Goal: Task Accomplishment & Management: Manage account settings

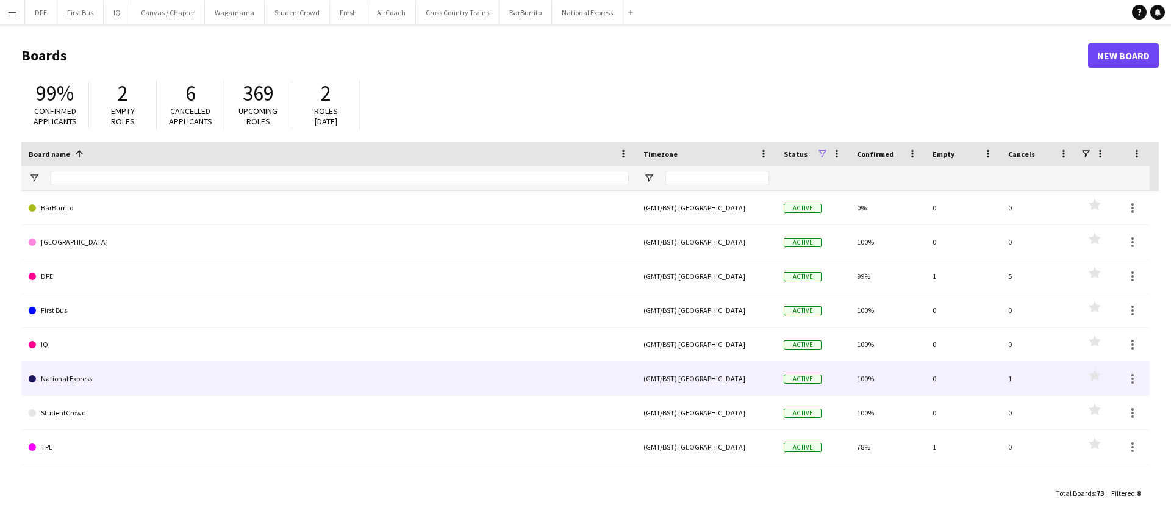
click at [88, 378] on link "National Express" at bounding box center [329, 379] width 600 height 34
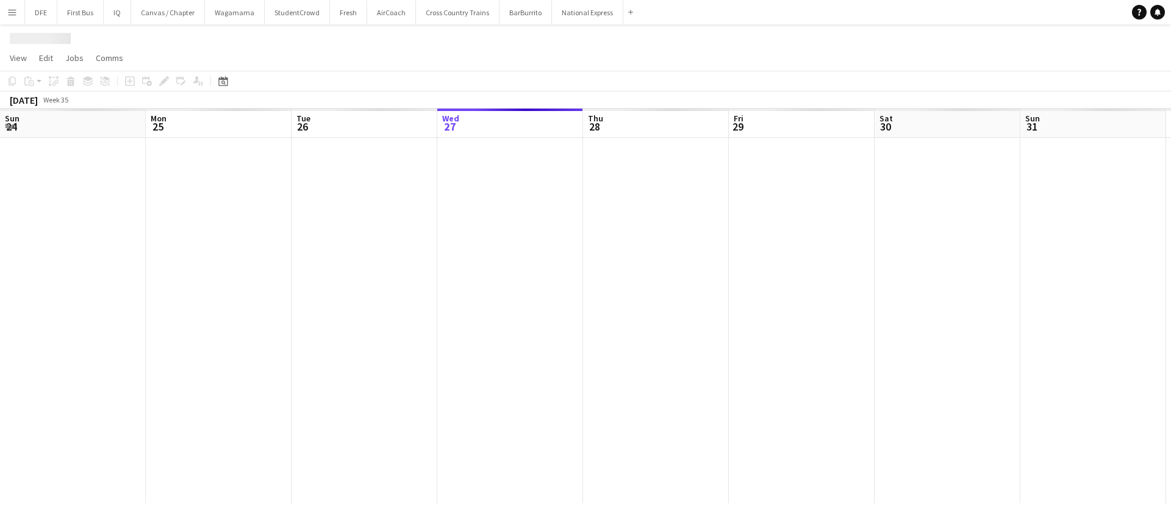
scroll to position [0, 292]
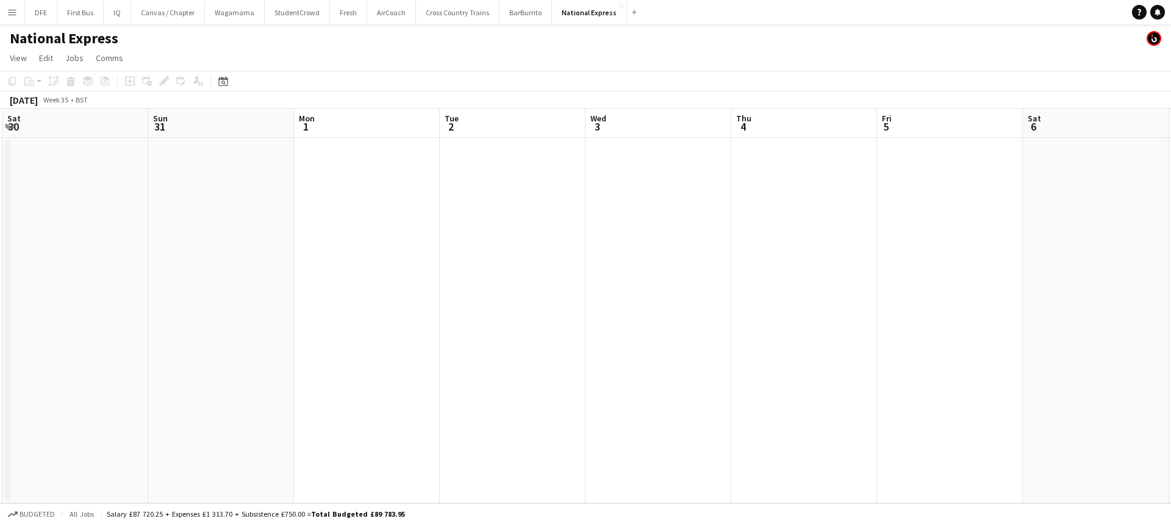
drag, startPoint x: 1056, startPoint y: 264, endPoint x: 1029, endPoint y: 325, distance: 66.4
click at [464, 295] on app-calendar-viewport "Wed 27 Thu 28 Fri 29 Sat 30 Sun 31 Mon 1 Tue 2 Wed 3 Thu 4 Fri 5 Sat 6 Sun 7 Mo…" at bounding box center [585, 306] width 1171 height 395
drag, startPoint x: 935, startPoint y: 320, endPoint x: 527, endPoint y: 326, distance: 408.8
click at [527, 326] on app-calendar-viewport "Sun 31 Mon 1 Tue 2 Wed 3 Thu 4 Fri 5 Sat 6 Sun 7 Mon 8 Tue 9 Wed 10 Thu 11 1/1 …" at bounding box center [585, 306] width 1171 height 395
drag, startPoint x: 959, startPoint y: 352, endPoint x: 667, endPoint y: 358, distance: 291.7
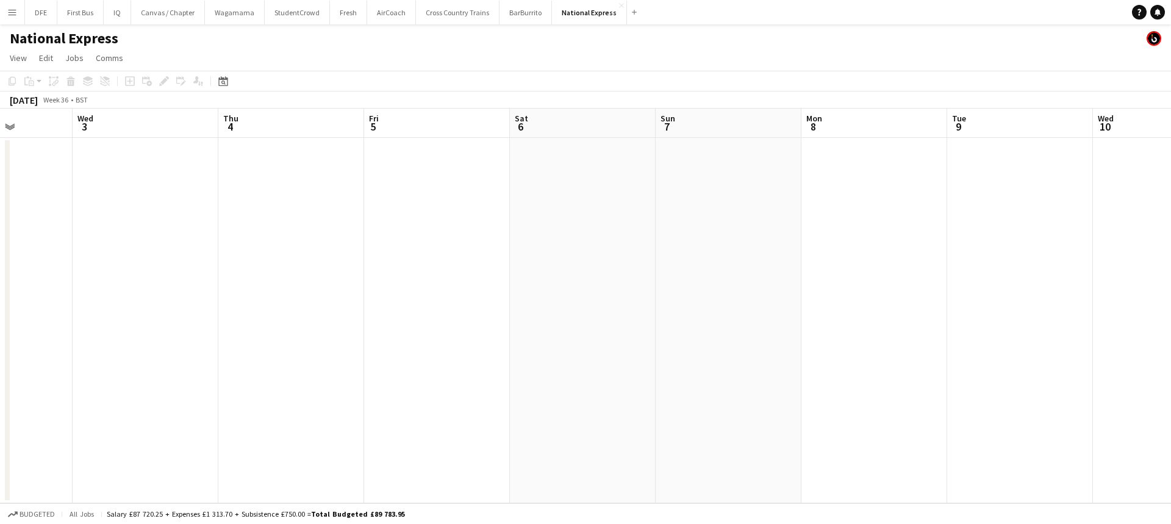
click at [667, 356] on app-calendar-viewport "Sun 31 Mon 1 Tue 2 Wed 3 Thu 4 Fri 5 Sat 6 Sun 7 Mon 8 Tue 9 Wed 10 Thu 11 1/1 …" at bounding box center [585, 306] width 1171 height 395
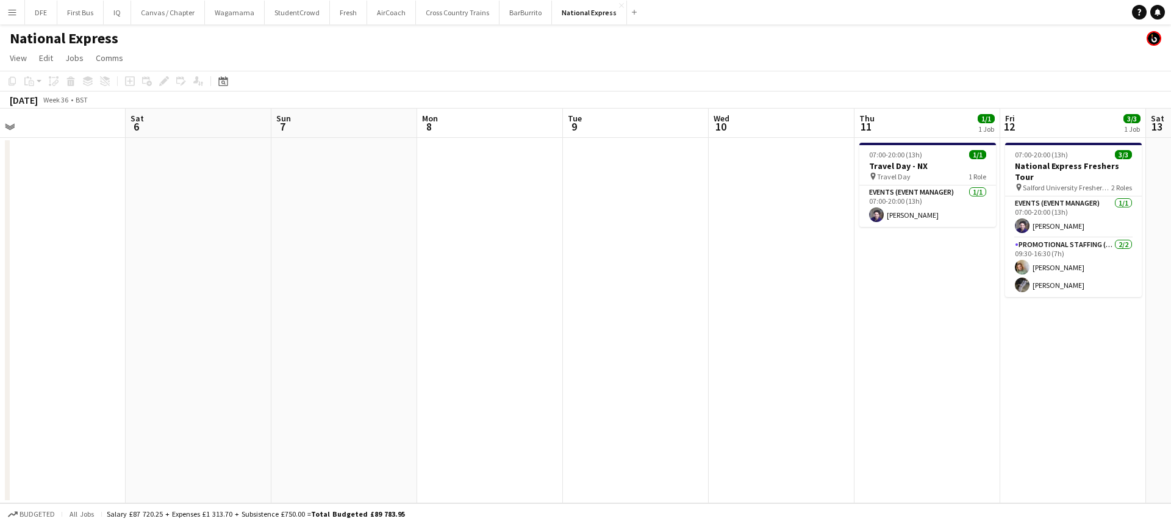
click at [547, 351] on app-calendar-viewport "Tue 2 Wed 3 Thu 4 Fri 5 Sat 6 Sun 7 Mon 8 Tue 9 Wed 10 Thu 11 1/1 1 Job Fri 12 …" at bounding box center [585, 306] width 1171 height 395
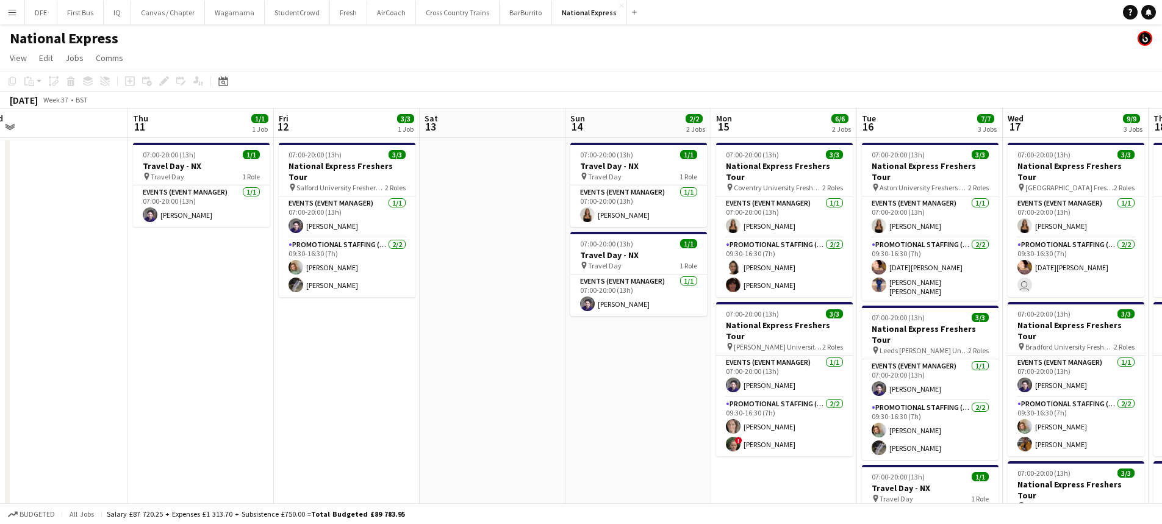
drag, startPoint x: 1160, startPoint y: 384, endPoint x: 682, endPoint y: 382, distance: 478.4
click at [682, 382] on app-calendar-viewport "Sat 6 Sun 7 Mon 8 Tue 9 Wed 10 Thu 11 1/1 1 Job Fri 12 3/3 1 Job Sat 13 Sun 14 …" at bounding box center [581, 376] width 1162 height 534
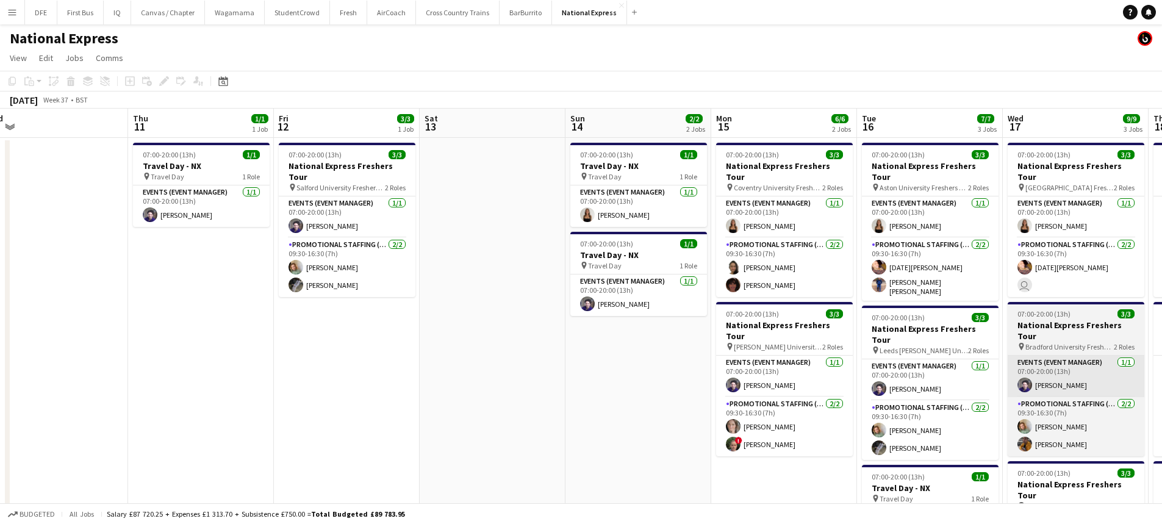
scroll to position [0, 362]
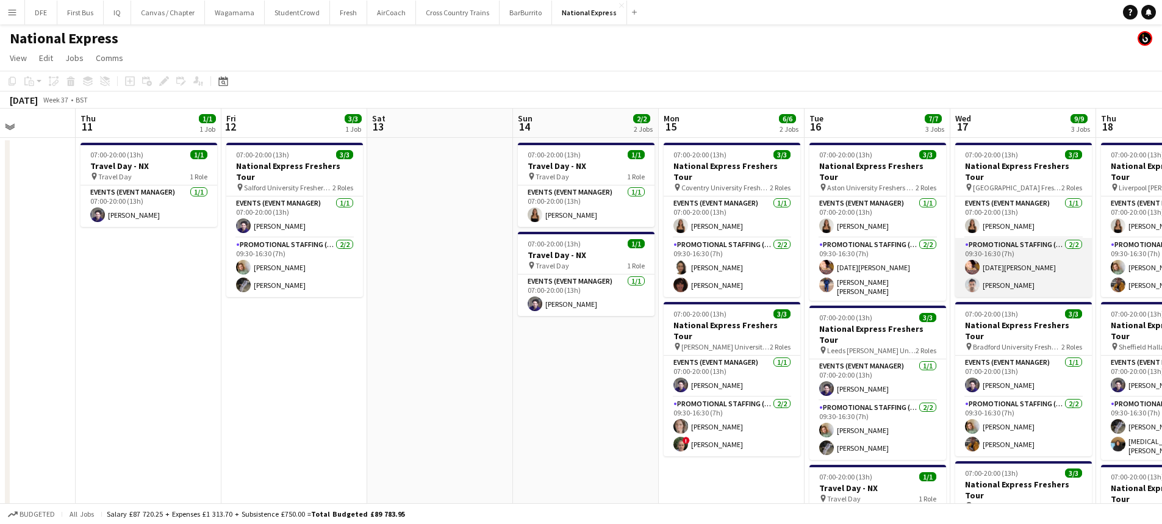
click at [1013, 268] on app-card-role "Promotional Staffing (Brand Ambassadors) 2/2 09:30-16:30 (7h) Raja Ali Kalpesh …" at bounding box center [1023, 267] width 137 height 59
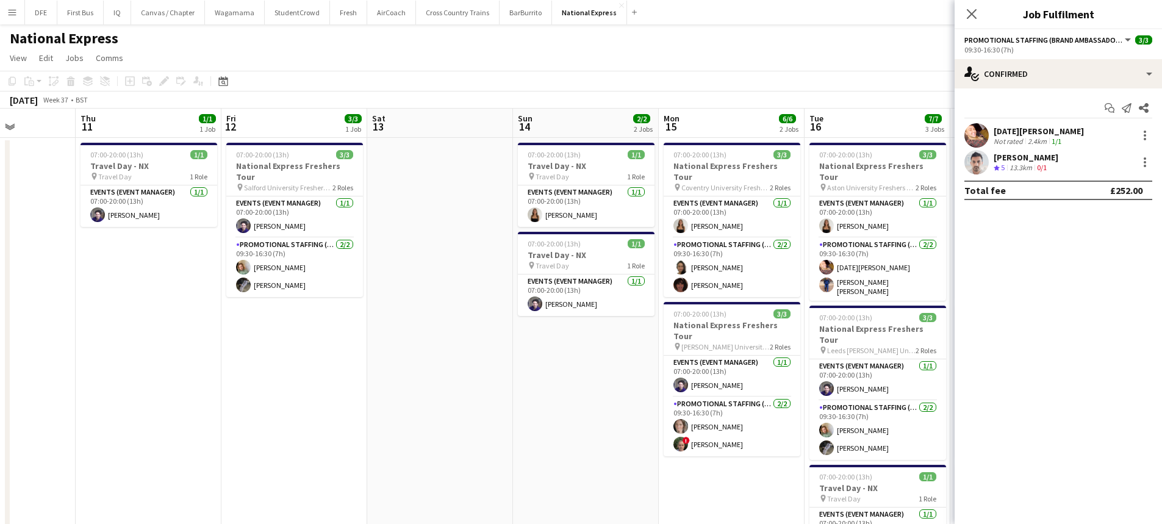
click at [1028, 158] on div "Kalpesh Patel" at bounding box center [1026, 157] width 65 height 11
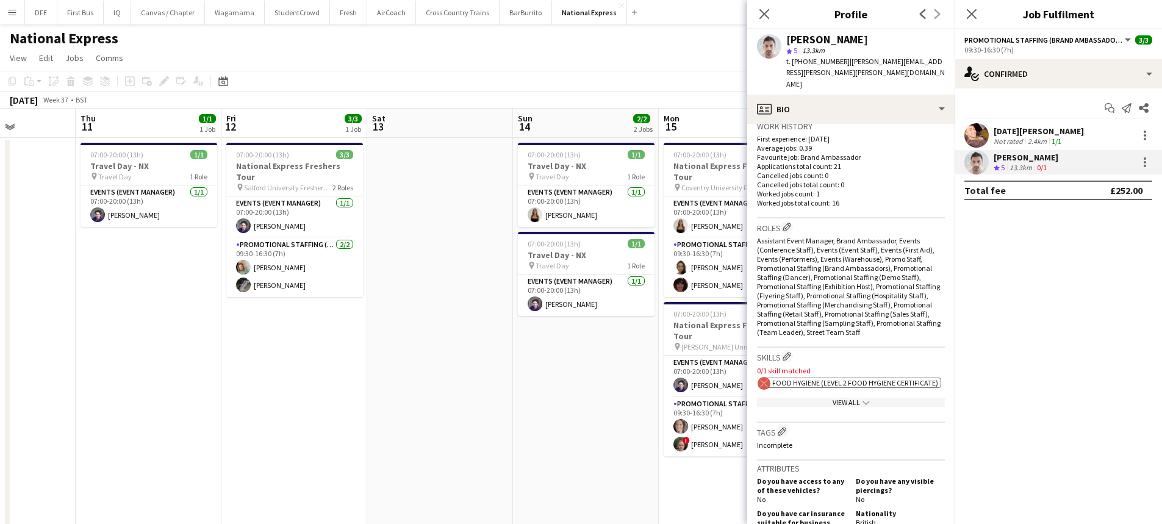
scroll to position [366, 0]
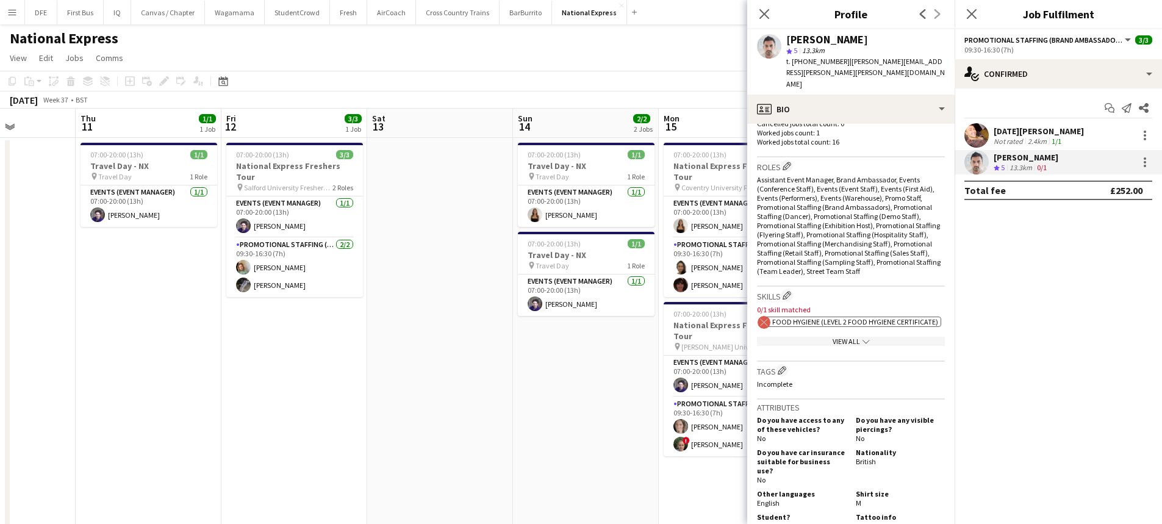
click at [819, 317] on app-spec-pill "ok-circled2 background Layer 1 cross-circle-red background Layer 1 Food Hygiene…" at bounding box center [853, 322] width 177 height 10
click at [844, 337] on div "View All chevron-down" at bounding box center [851, 341] width 188 height 9
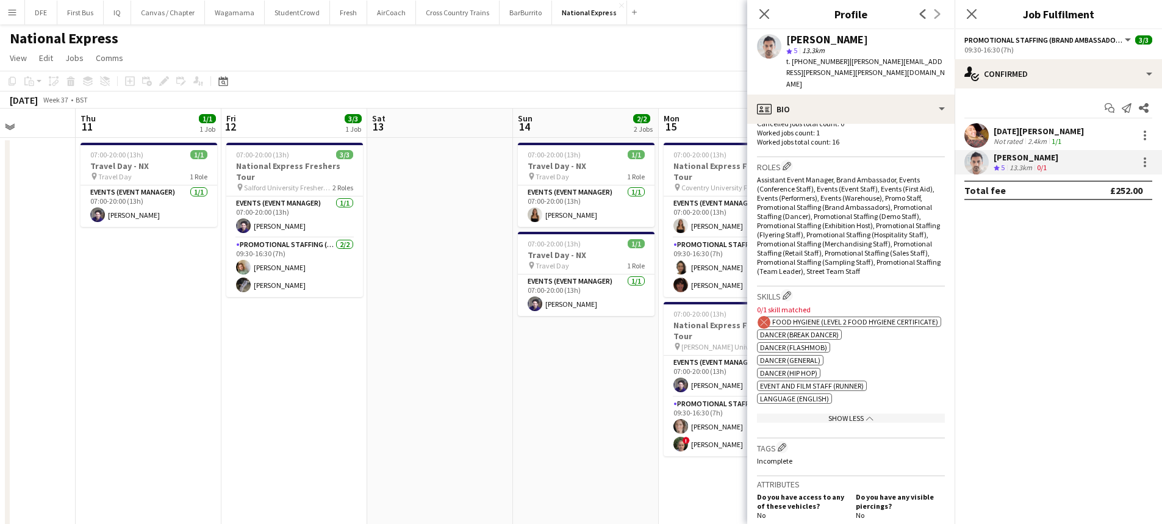
click at [852, 317] on app-spec-pill "ok-circled2 background Layer 1 cross-circle-red background Layer 1 Food Hygiene…" at bounding box center [853, 322] width 177 height 10
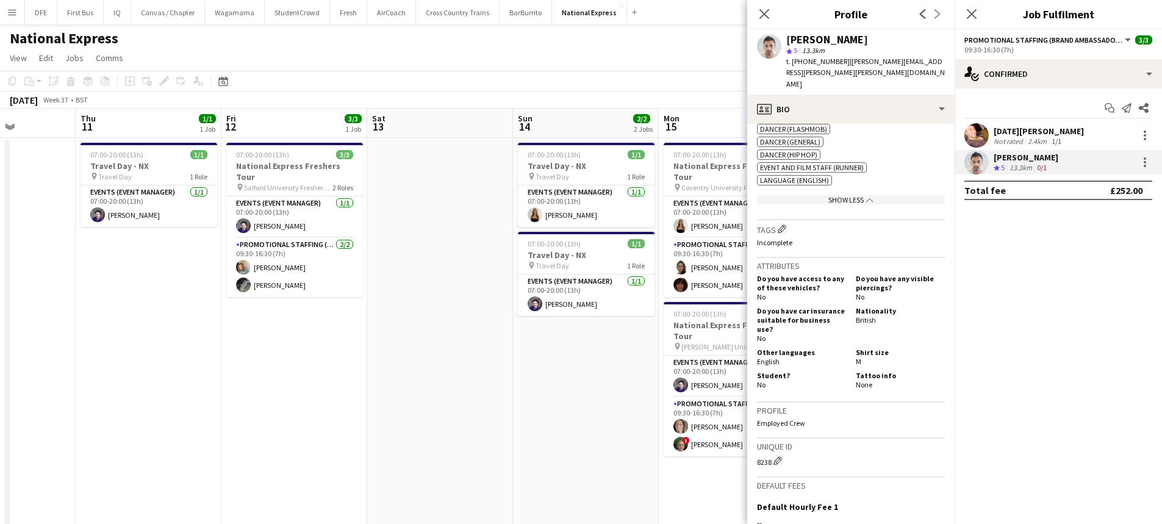
scroll to position [731, 0]
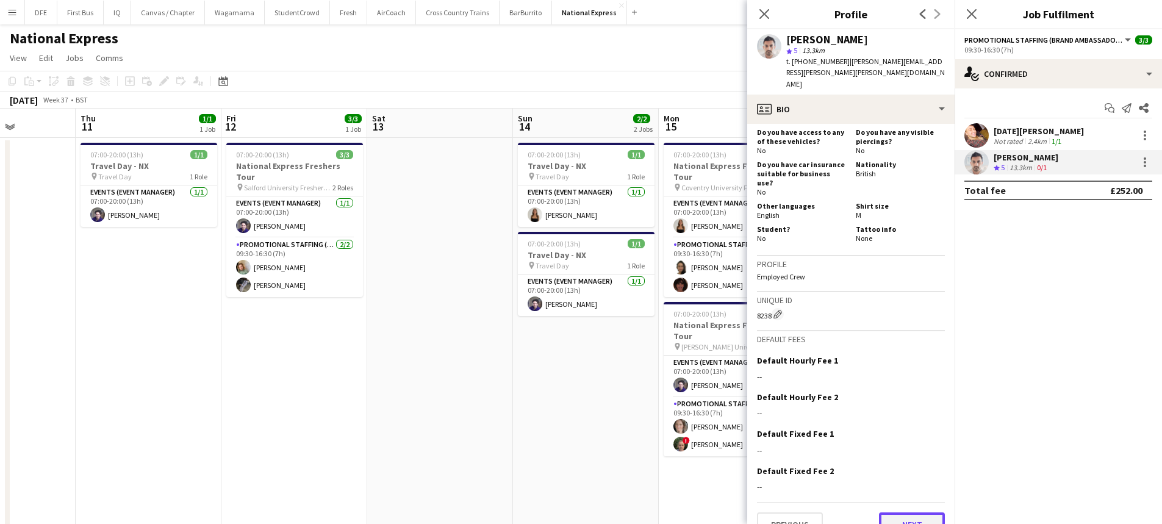
click at [912, 513] on button "Next" at bounding box center [912, 525] width 66 height 24
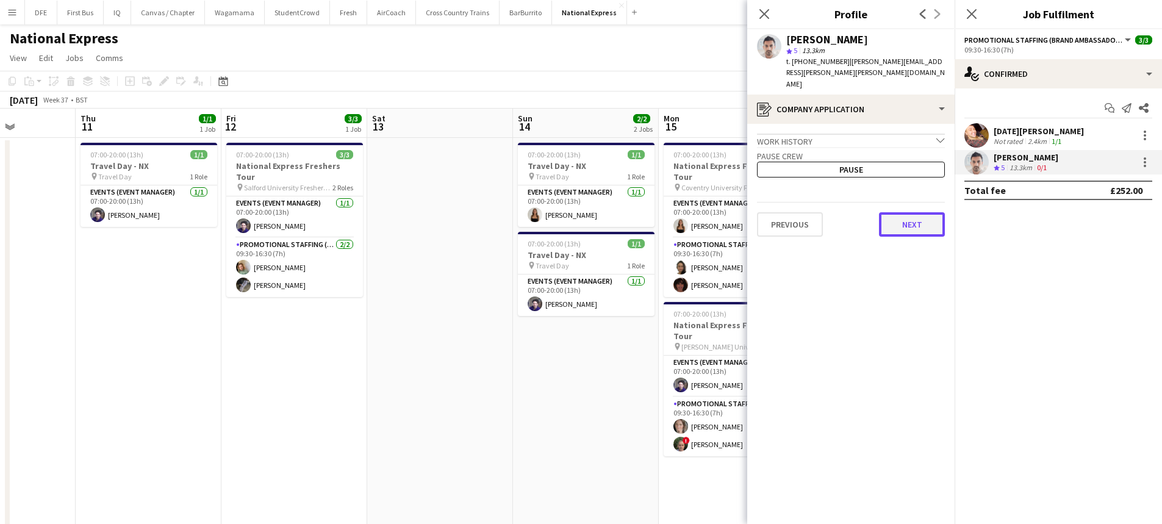
click at [918, 212] on button "Next" at bounding box center [912, 224] width 66 height 24
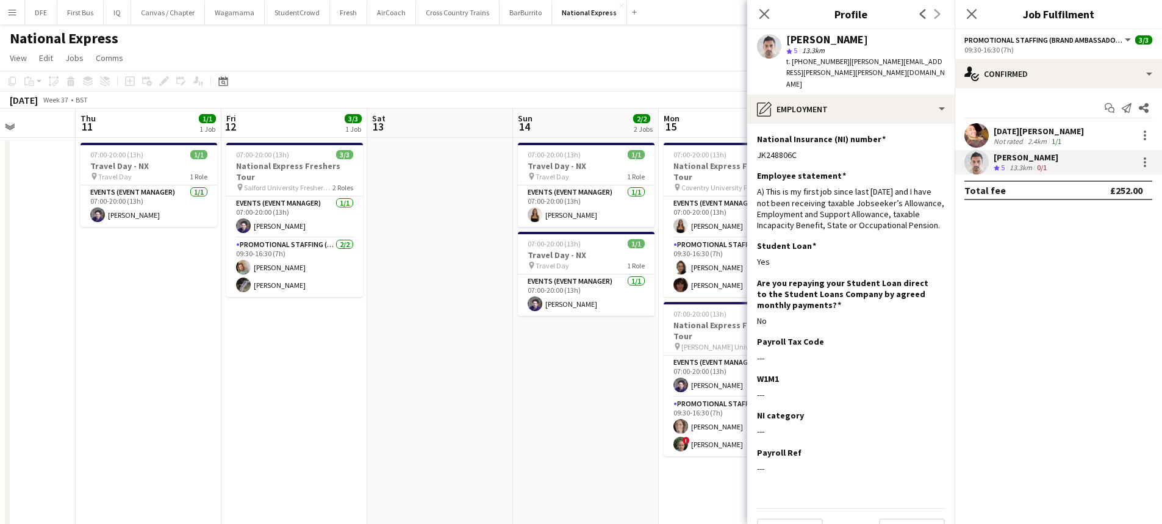
scroll to position [6, 0]
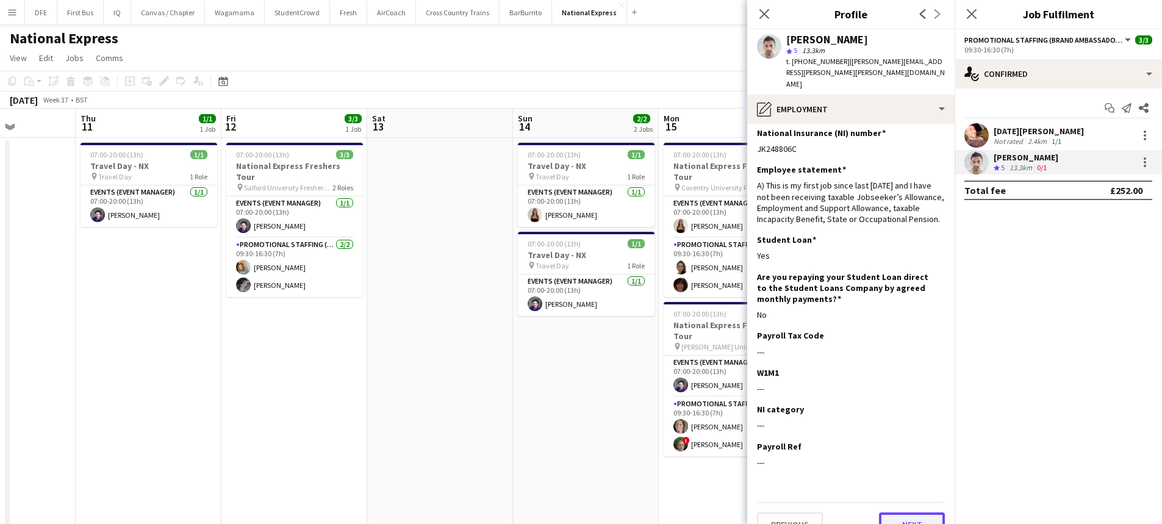
click at [900, 513] on button "Next" at bounding box center [912, 525] width 66 height 24
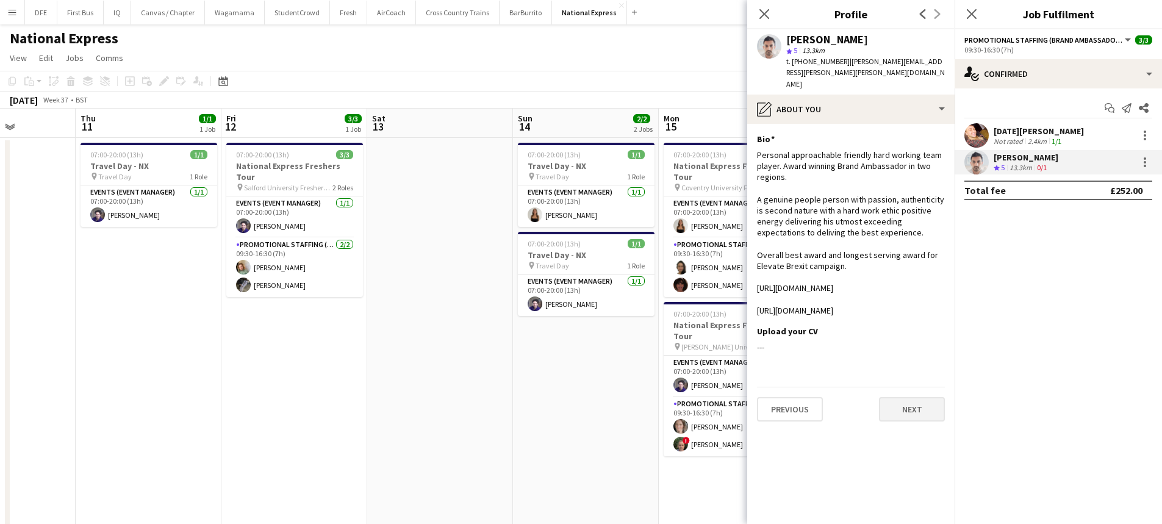
scroll to position [0, 0]
click at [901, 397] on button "Next" at bounding box center [912, 409] width 66 height 24
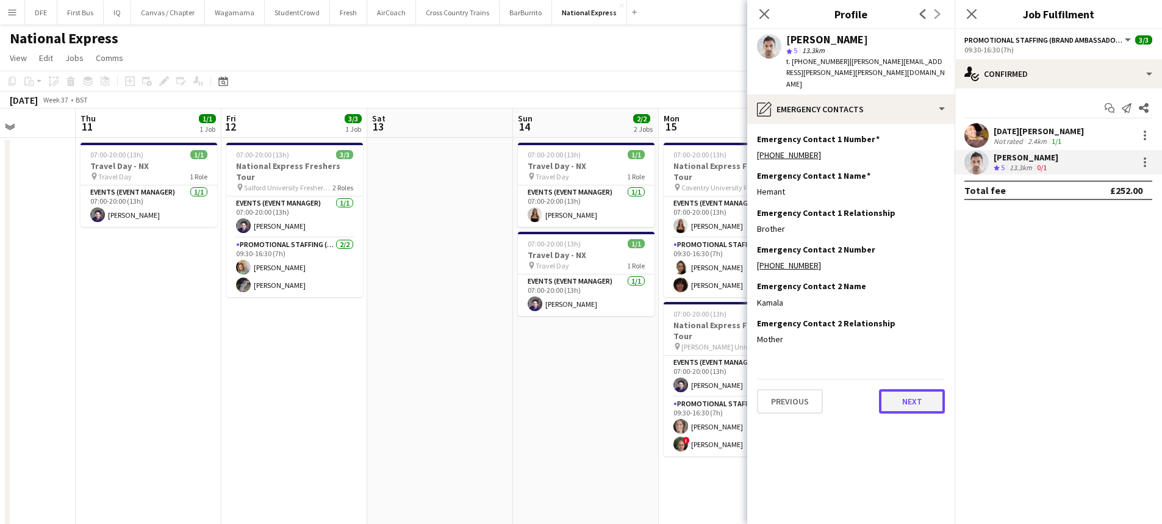
click at [901, 389] on button "Next" at bounding box center [912, 401] width 66 height 24
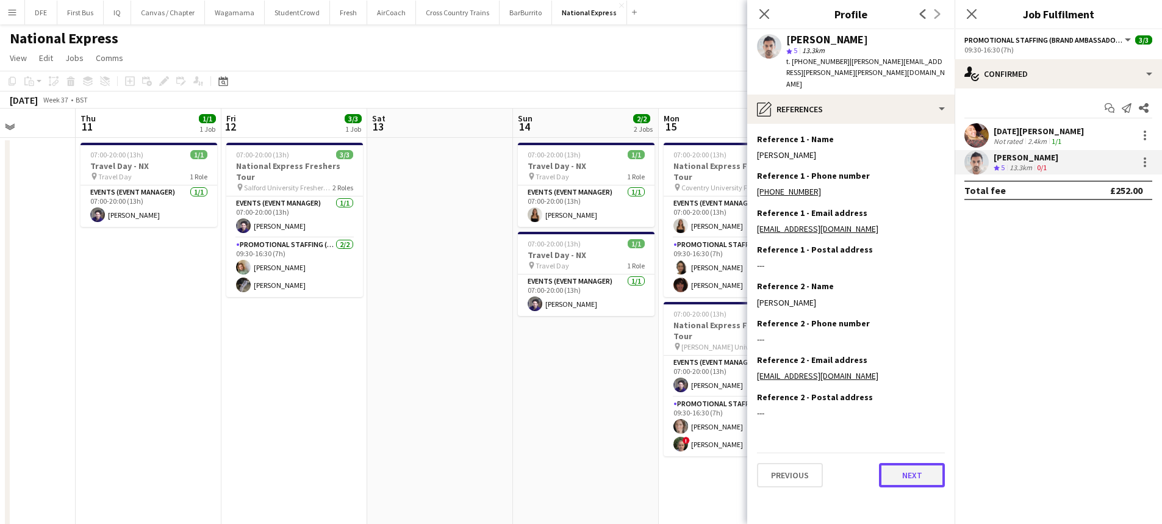
click at [916, 463] on button "Next" at bounding box center [912, 475] width 66 height 24
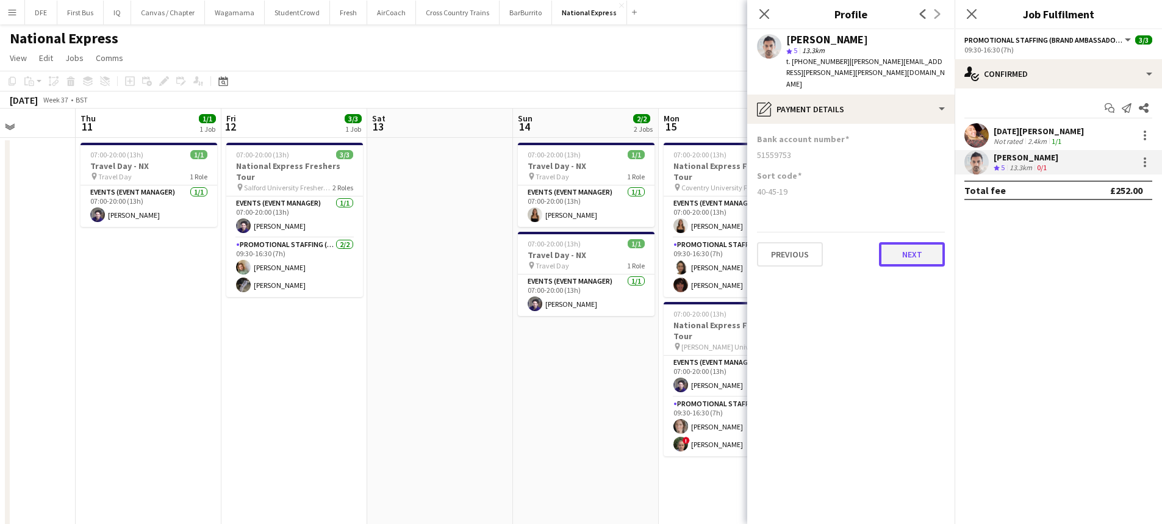
click at [888, 242] on button "Next" at bounding box center [912, 254] width 66 height 24
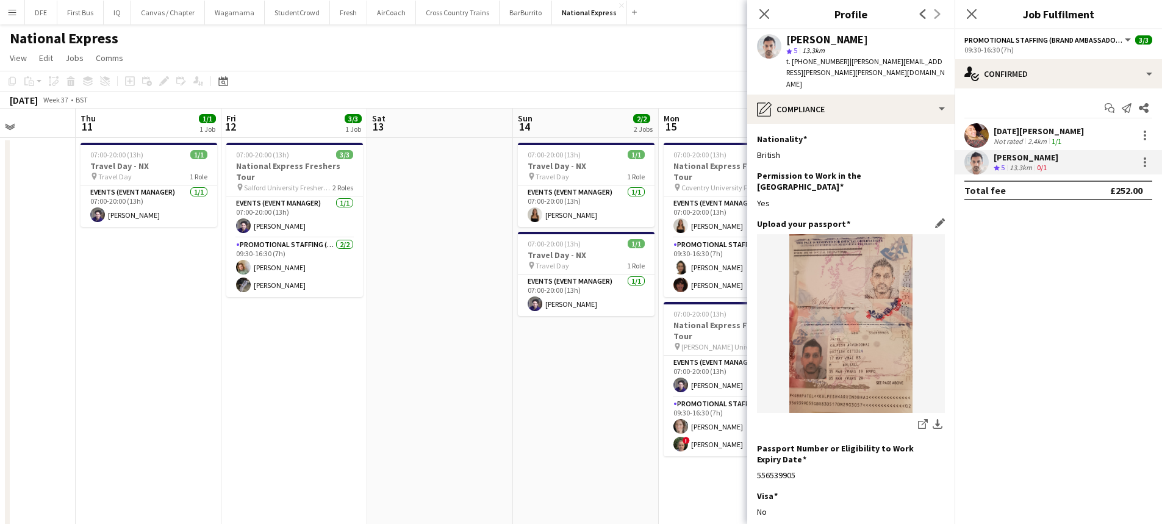
scroll to position [112, 0]
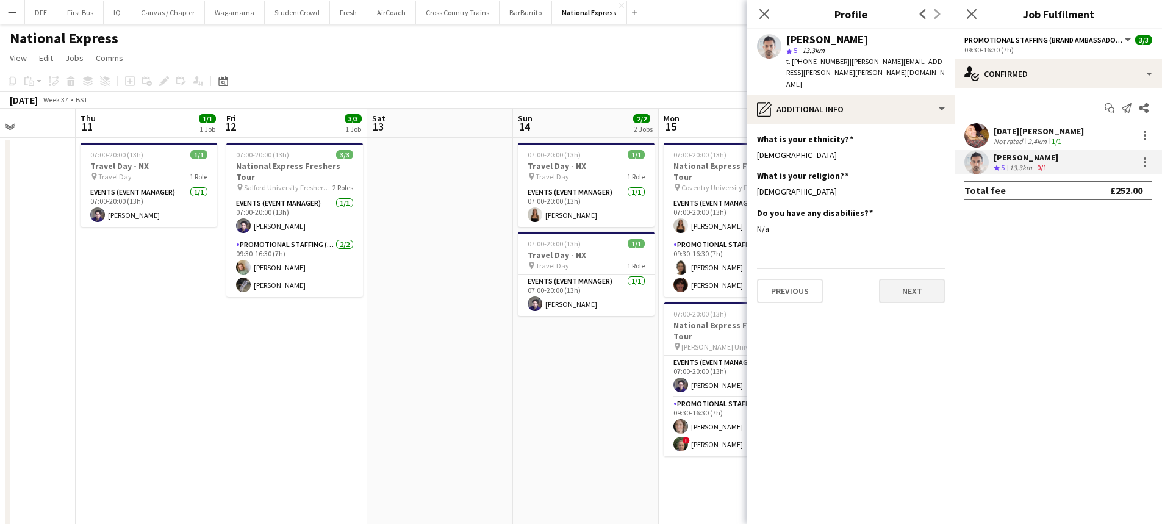
scroll to position [0, 0]
click at [914, 279] on button "Next" at bounding box center [912, 291] width 66 height 24
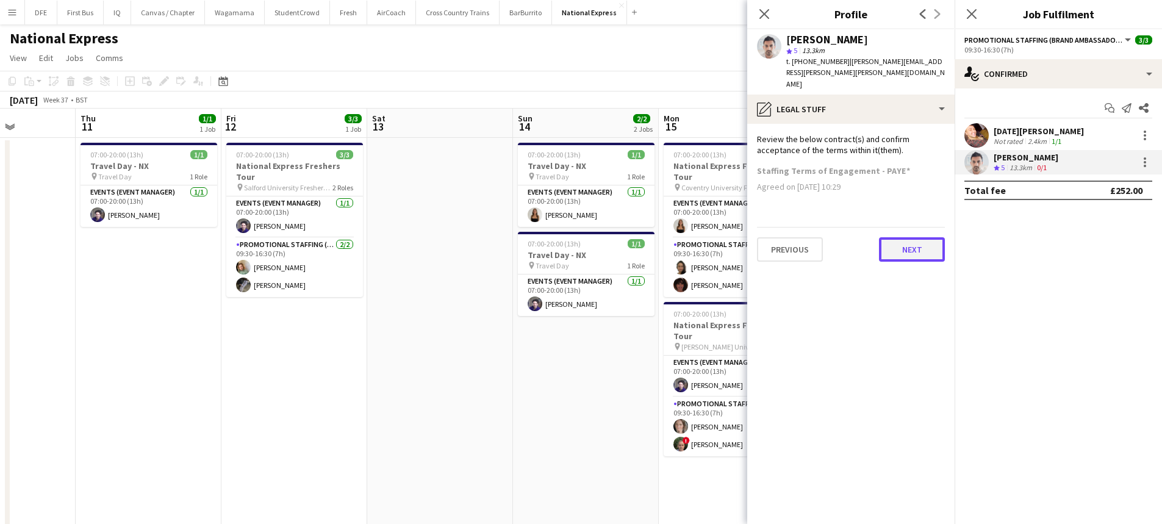
click at [920, 237] on button "Next" at bounding box center [912, 249] width 66 height 24
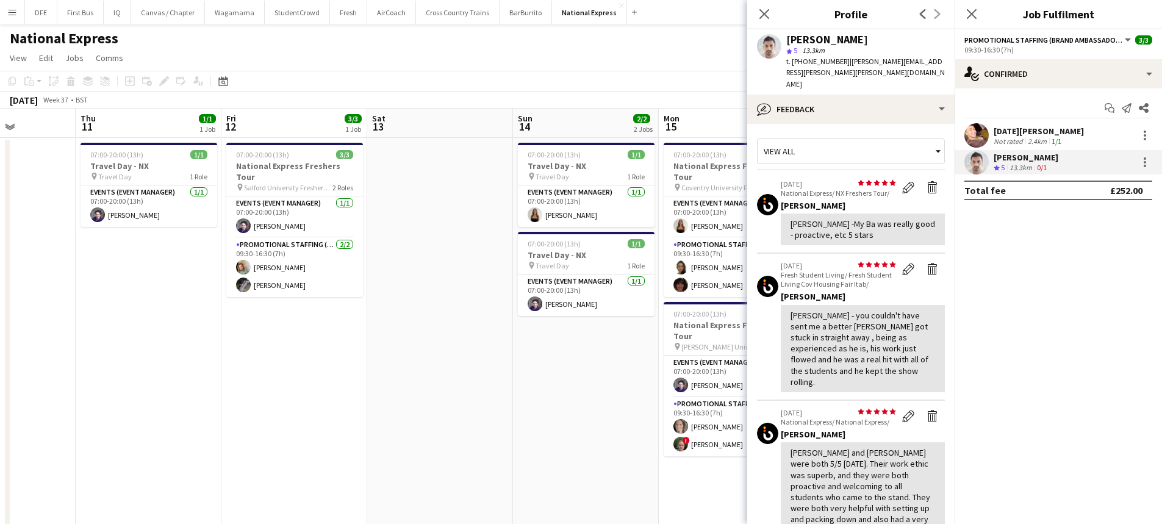
click at [1043, 160] on div "Kalpesh Patel" at bounding box center [1026, 157] width 65 height 11
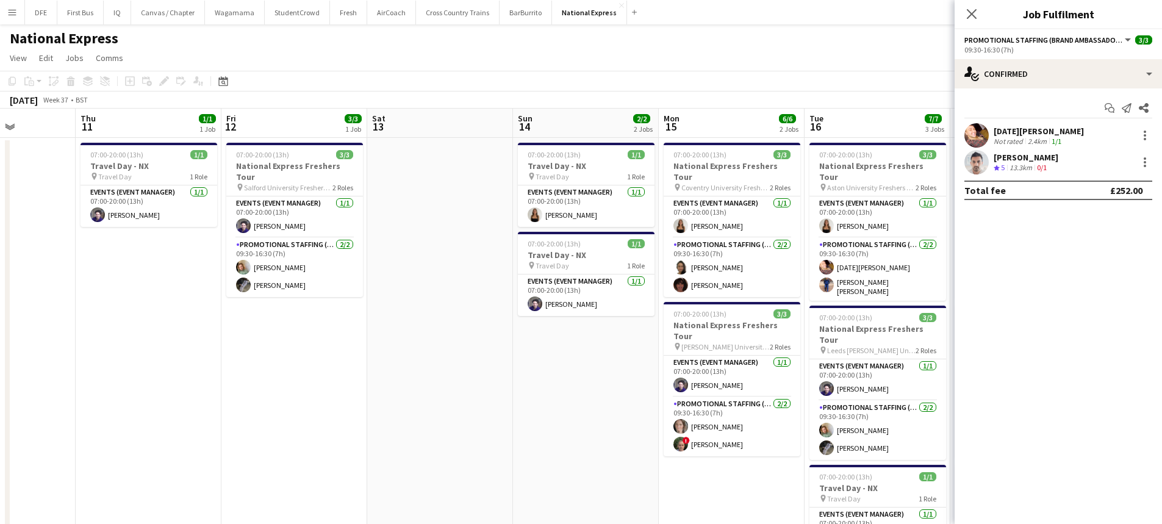
click at [1039, 156] on div "Kalpesh Patel" at bounding box center [1026, 157] width 65 height 11
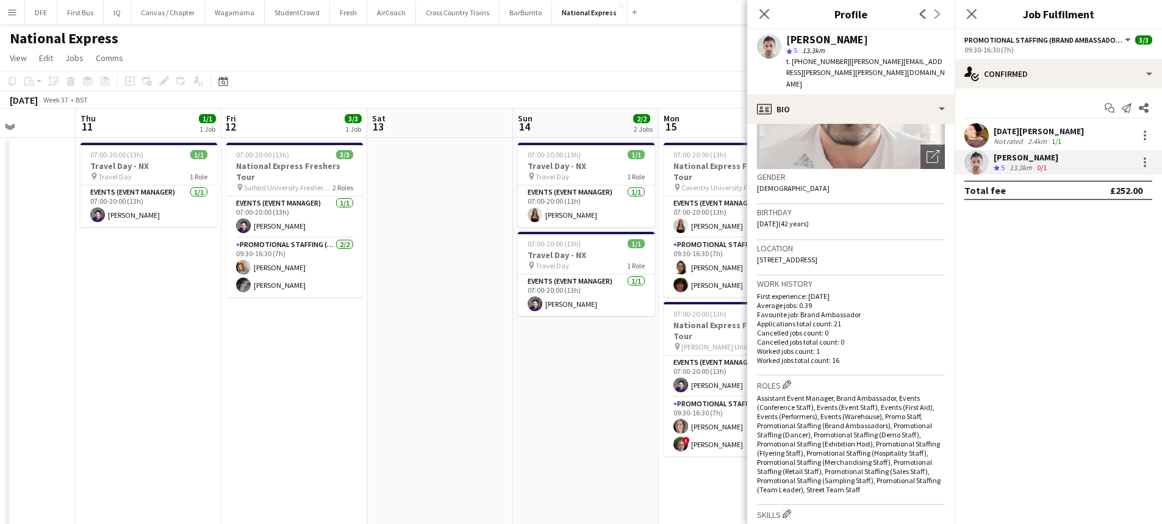
scroll to position [305, 0]
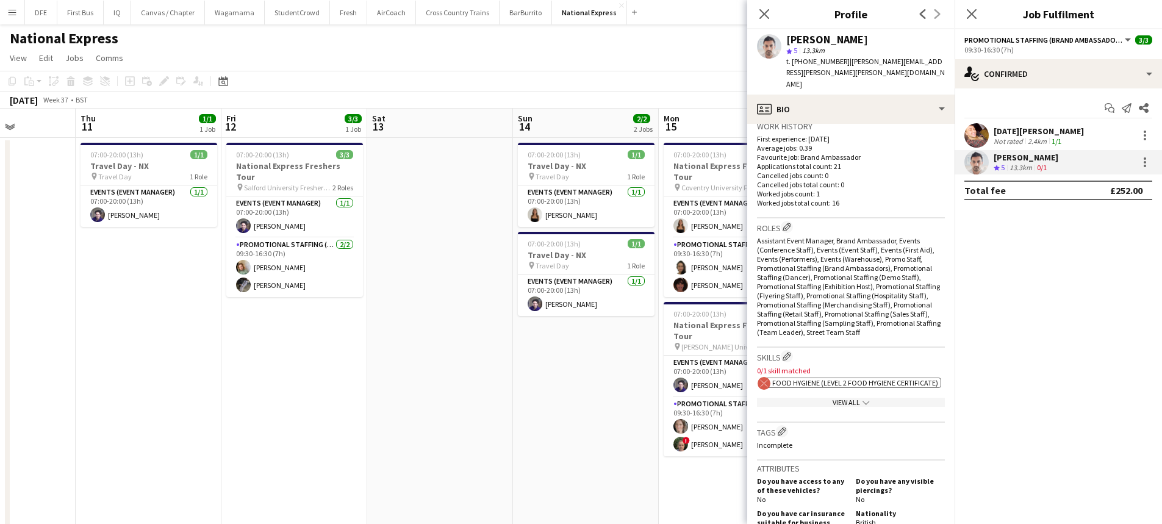
click at [812, 378] on span "Food Hygiene (Level 2 Food Hygiene Certificate)" at bounding box center [855, 382] width 166 height 9
click at [431, 345] on app-date-cell at bounding box center [440, 390] width 146 height 505
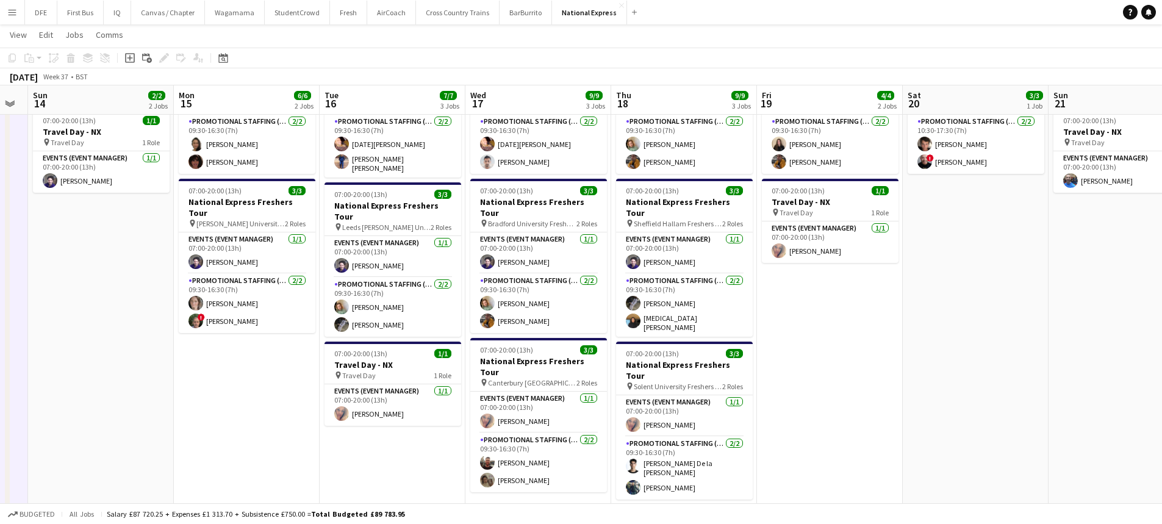
scroll to position [0, 410]
drag, startPoint x: 803, startPoint y: 424, endPoint x: 315, endPoint y: 455, distance: 488.5
click at [315, 455] on app-calendar-viewport "Thu 11 1/1 1 Job Fri 12 3/3 1 Job Sat 13 Sun 14 2/2 2 Jobs Mon 15 6/6 2 Jobs Tu…" at bounding box center [581, 303] width 1162 height 754
click at [803, 122] on app-card-role "Promotional Staffing (Brand Ambassadors) 2/2 09:30-16:30 (7h) Ione Smith Sean P…" at bounding box center [829, 144] width 137 height 59
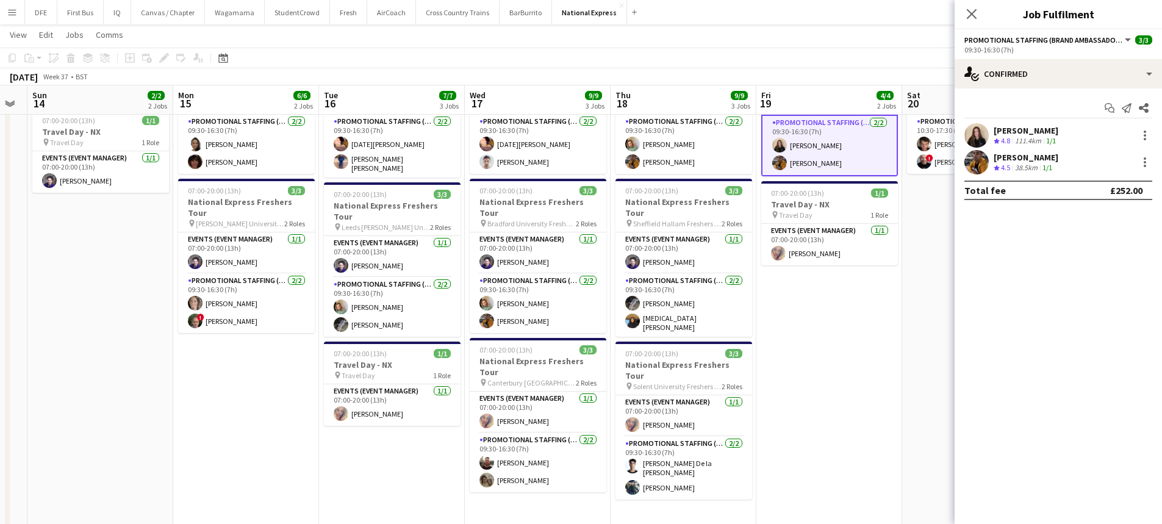
click at [1017, 137] on div "111.4km" at bounding box center [1028, 141] width 31 height 10
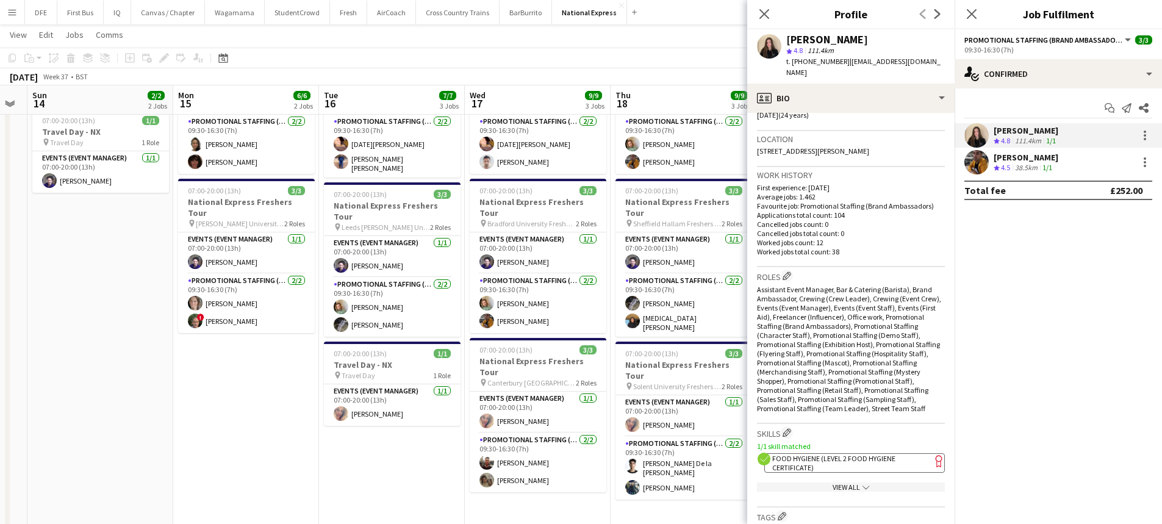
scroll to position [305, 0]
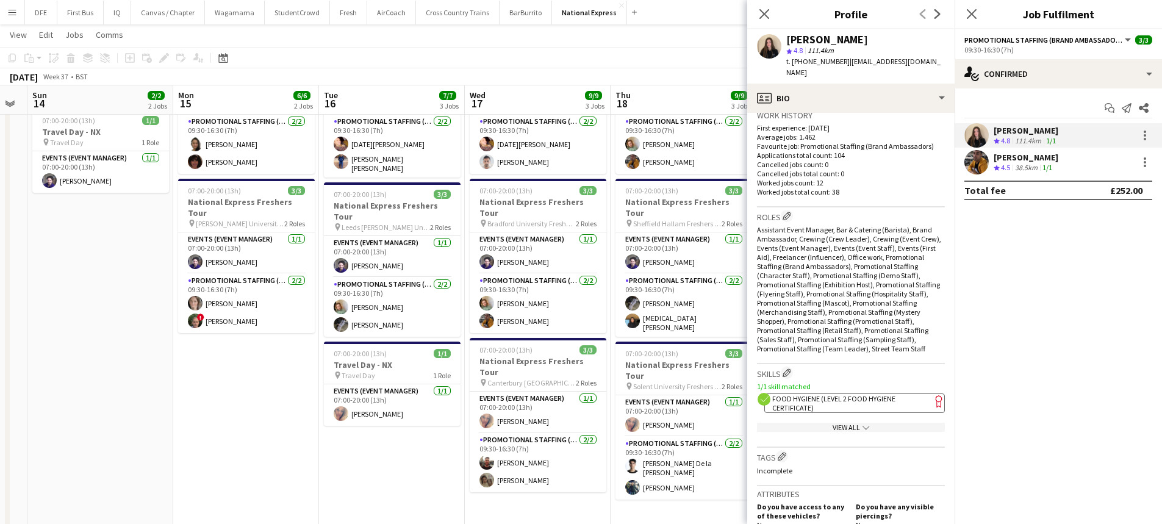
click at [837, 397] on app-spec-pill "ok-circled2 background Layer 1 cross-circle-red background Layer 1 Food Hygiene…" at bounding box center [855, 404] width 181 height 20
click at [569, 55] on app-toolbar "Copy Paste Paste Ctrl+V Paste with crew Ctrl+Shift+V Paste linked Job Delete Gr…" at bounding box center [581, 58] width 1162 height 21
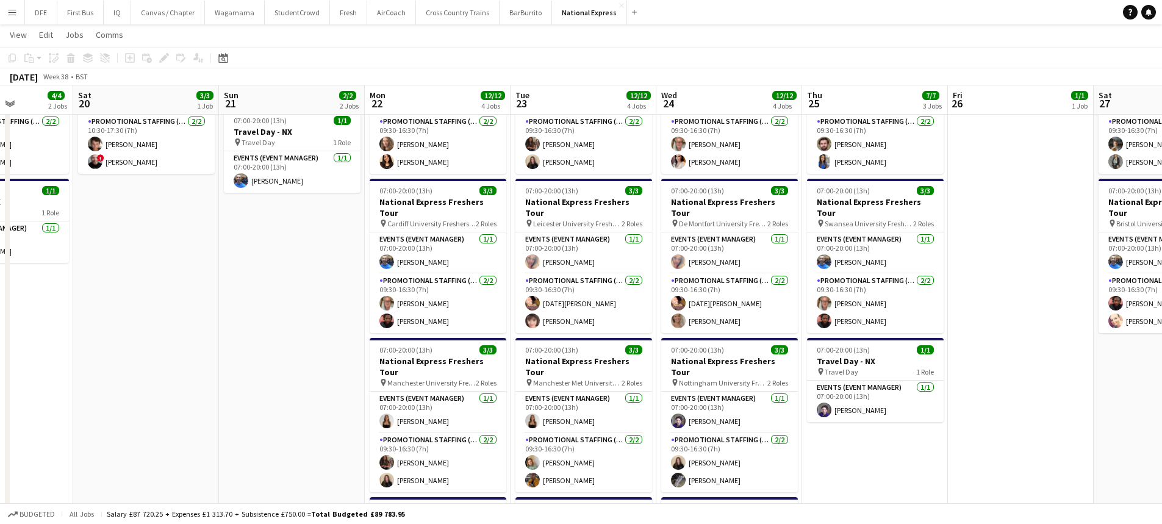
scroll to position [0, 365]
drag, startPoint x: 1022, startPoint y: 295, endPoint x: 223, endPoint y: 308, distance: 799.4
click at [223, 308] on app-calendar-viewport "Wed 17 9/9 3 Jobs Thu 18 9/9 3 Jobs Fri 19 4/4 2 Jobs Sat 20 3/3 1 Job Sun 21 2…" at bounding box center [581, 303] width 1162 height 754
click at [692, 285] on app-card-role "Promotional Staffing (Brand Ambassadors) 2/2 09:30-16:30 (7h) Raja Ali Molly By…" at bounding box center [729, 303] width 137 height 59
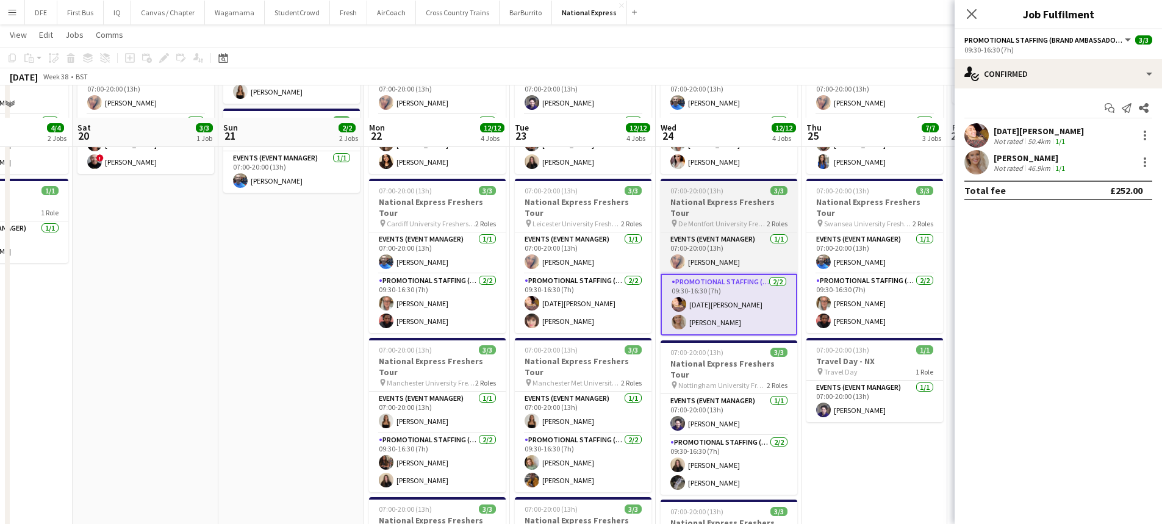
scroll to position [298, 0]
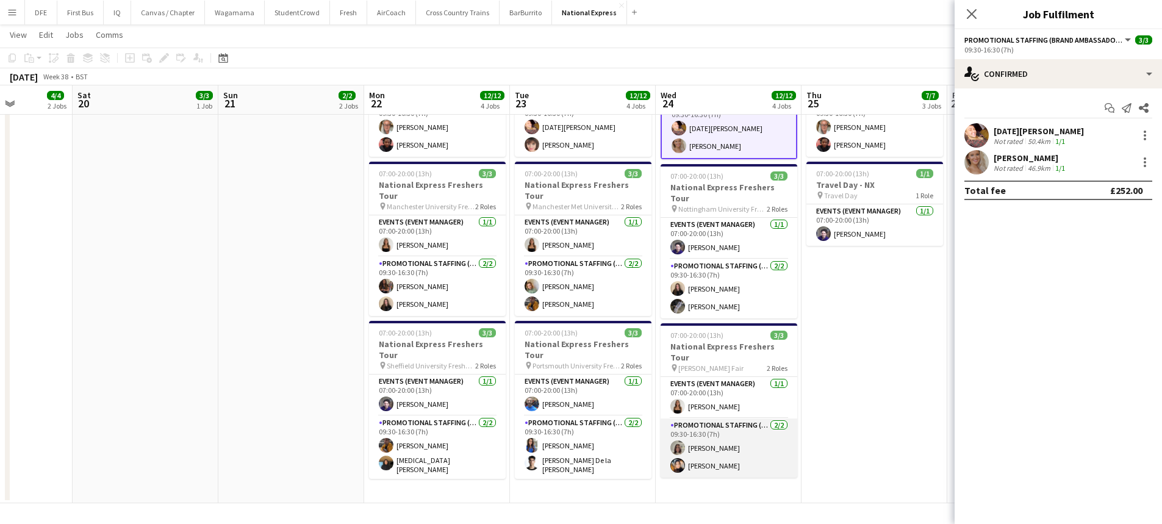
click at [733, 419] on app-card-role "Promotional Staffing (Brand Ambassadors) 2/2 09:30-16:30 (7h) Michelle Quincey …" at bounding box center [729, 448] width 137 height 59
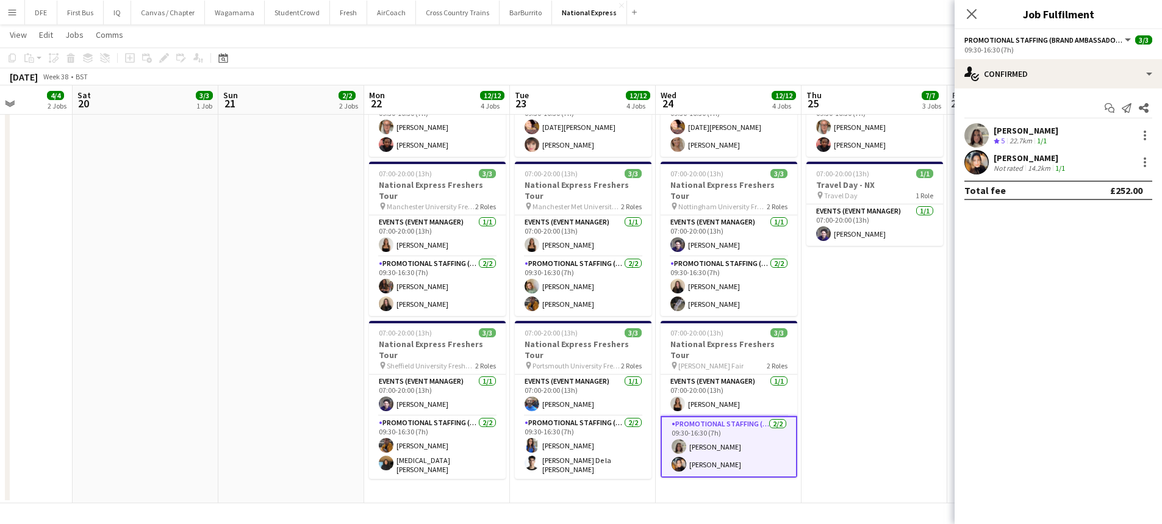
click at [1037, 164] on div "14.2km" at bounding box center [1039, 168] width 27 height 9
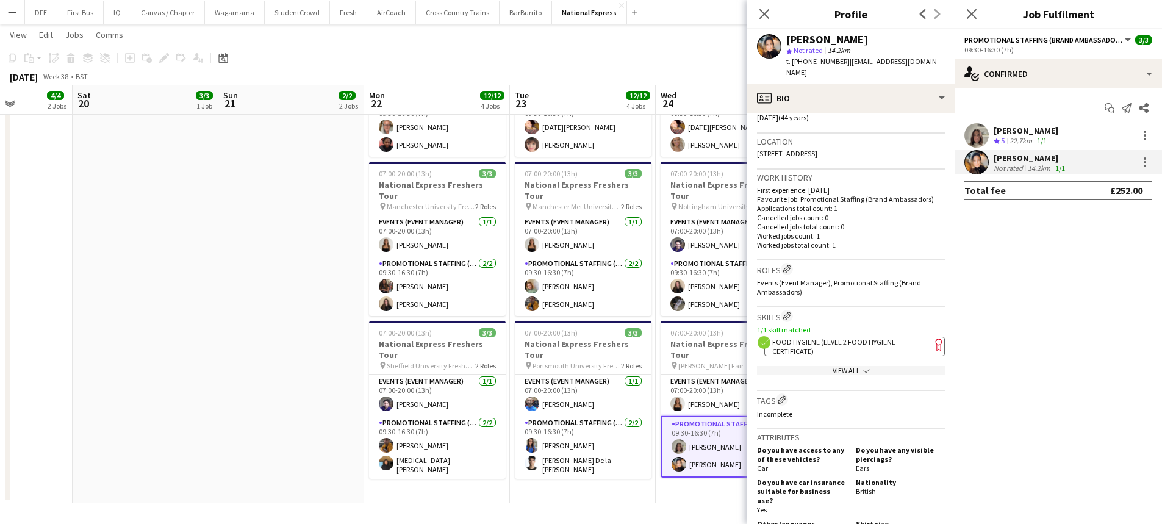
scroll to position [244, 0]
click at [826, 336] on span "Food Hygiene (Level 2 Food Hygiene Certificate)" at bounding box center [833, 345] width 123 height 18
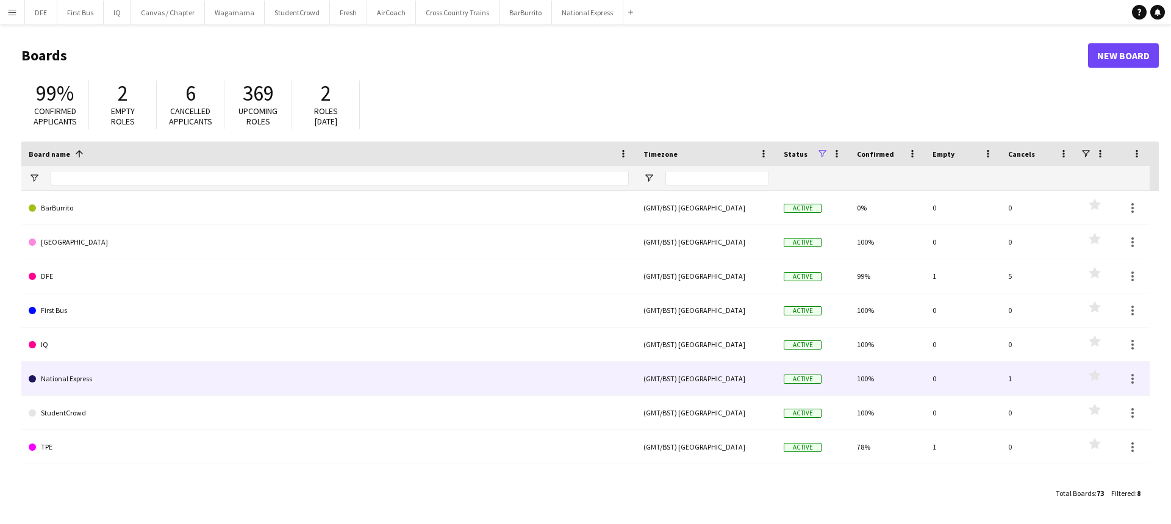
click at [71, 389] on link "National Express" at bounding box center [329, 379] width 600 height 34
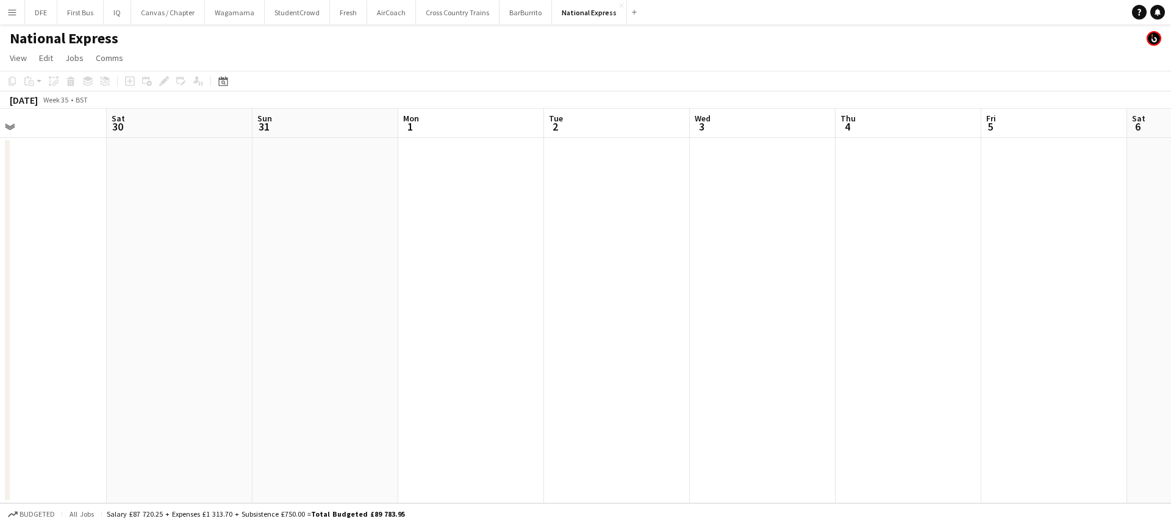
scroll to position [0, 429]
drag, startPoint x: 866, startPoint y: 360, endPoint x: 15, endPoint y: 384, distance: 851.5
click at [0, 386] on app-calendar-viewport "Fri 29 Sat 30 Sun 31 Mon 1 Tue 2 Wed 3 Thu 4 Fri 5 Sat 6 Sun 7 Mon 8 Tue 9 Wed …" at bounding box center [585, 306] width 1171 height 395
drag, startPoint x: 785, startPoint y: 398, endPoint x: 739, endPoint y: 382, distance: 48.4
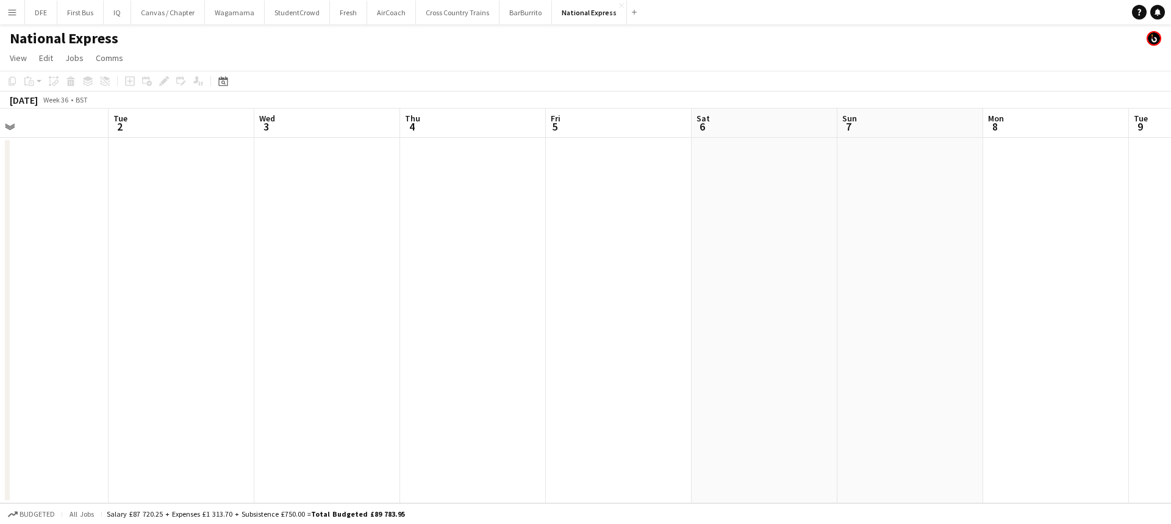
click at [739, 382] on app-calendar-viewport "Fri 29 Sat 30 Sun 31 Mon 1 Tue 2 Wed 3 Thu 4 Fri 5 Sat 6 Sun 7 Mon 8 Tue 9 Wed …" at bounding box center [585, 306] width 1171 height 395
click at [38, 98] on div "[DATE]" at bounding box center [24, 100] width 28 height 12
click at [581, 15] on button "National Express Close" at bounding box center [589, 13] width 75 height 24
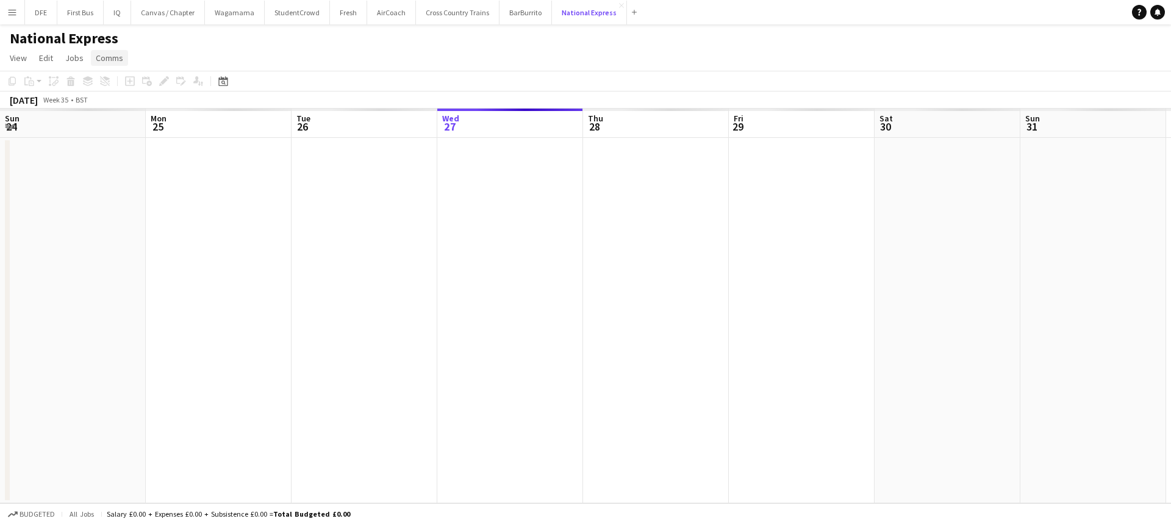
scroll to position [0, 292]
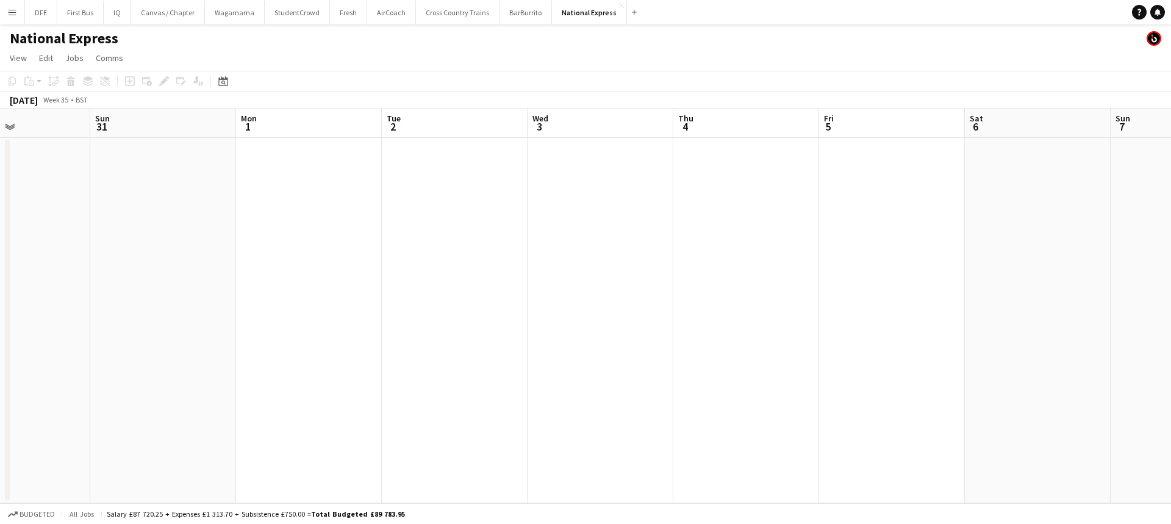
drag, startPoint x: 639, startPoint y: 303, endPoint x: 0, endPoint y: 314, distance: 638.9
click at [0, 314] on app-calendar-viewport "Thu 28 Fri 29 Sat 30 Sun 31 Mon 1 Tue 2 Wed 3 Thu 4 Fri 5 Sat 6 Sun 7 Mon 8 Tue…" at bounding box center [585, 306] width 1171 height 395
drag, startPoint x: 760, startPoint y: 298, endPoint x: 179, endPoint y: 305, distance: 581.5
click at [179, 305] on app-calendar-viewport "Fri 29 Sat 30 Sun 31 Mon 1 Tue 2 Wed 3 Thu 4 Fri 5 Sat 6 Sun 7 Mon 8 Tue 9 Wed …" at bounding box center [585, 306] width 1171 height 395
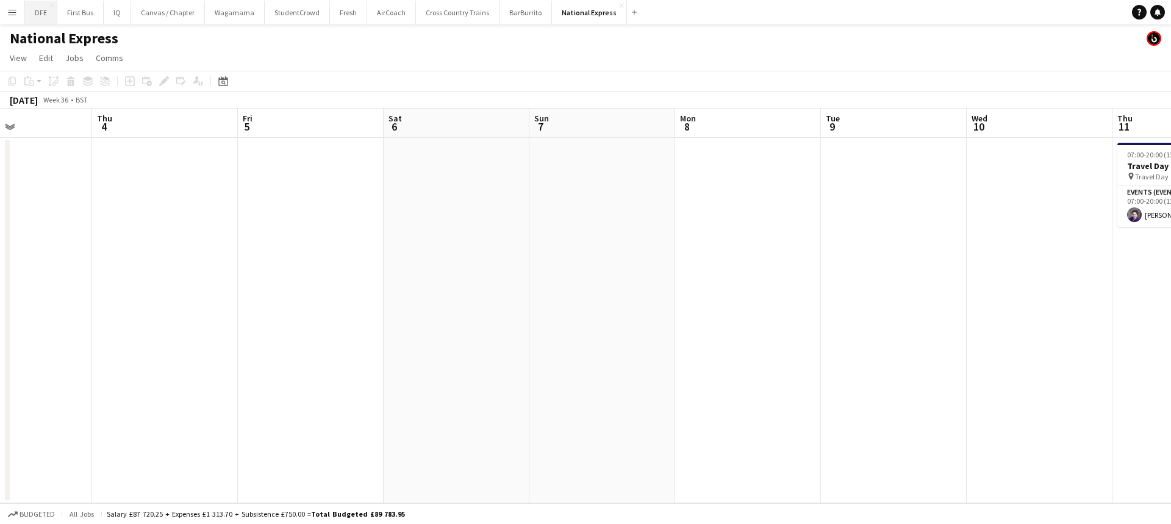
click at [46, 10] on button "DFE Close" at bounding box center [41, 13] width 32 height 24
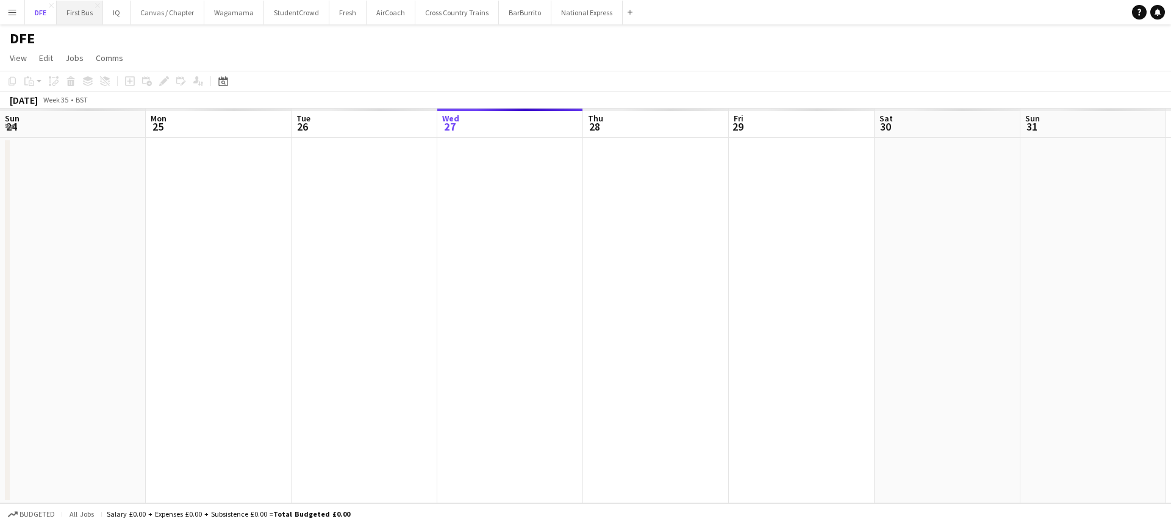
scroll to position [0, 292]
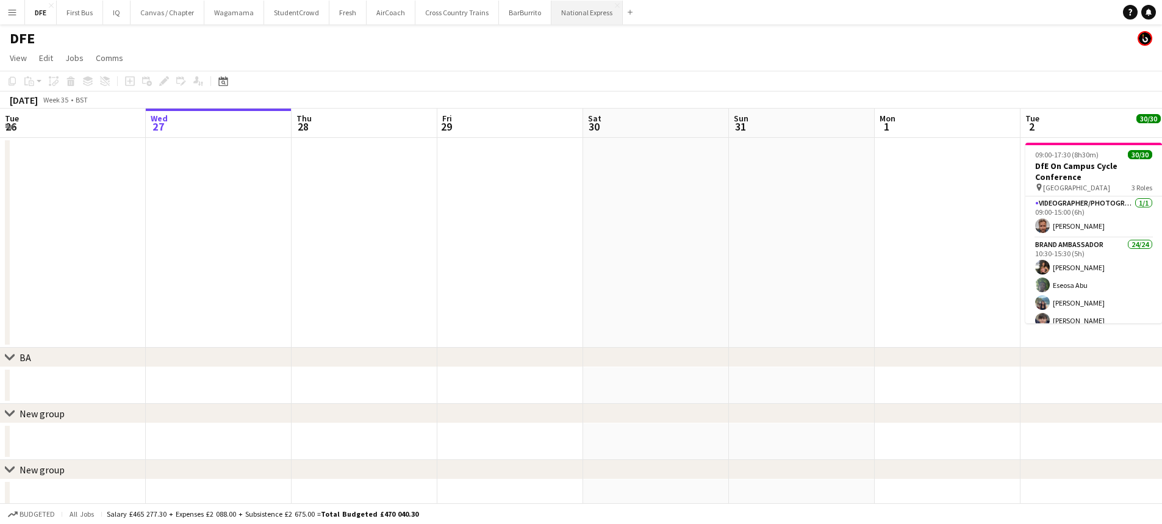
click at [578, 16] on button "National Express Close" at bounding box center [587, 13] width 71 height 24
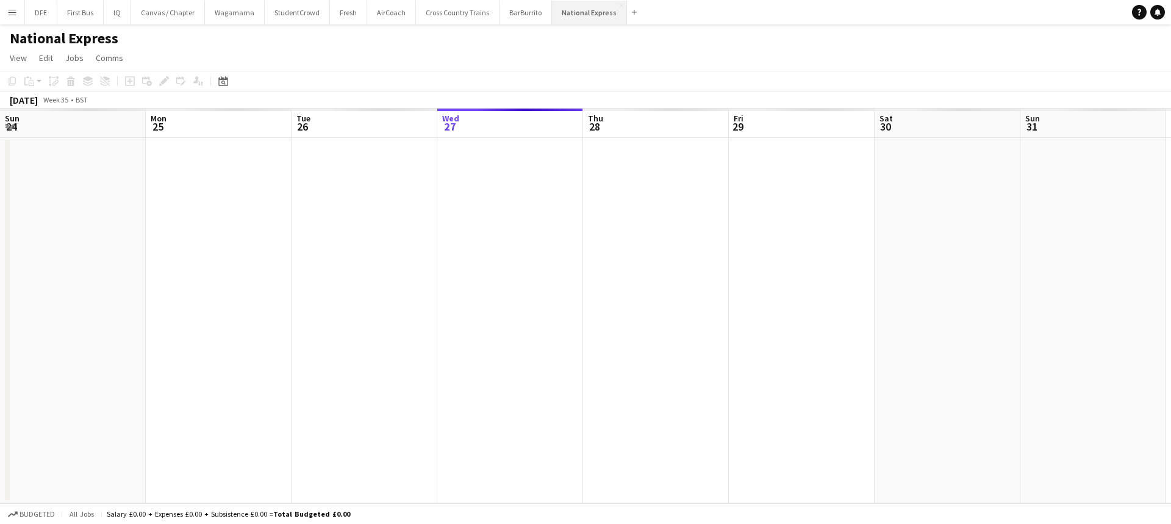
scroll to position [0, 292]
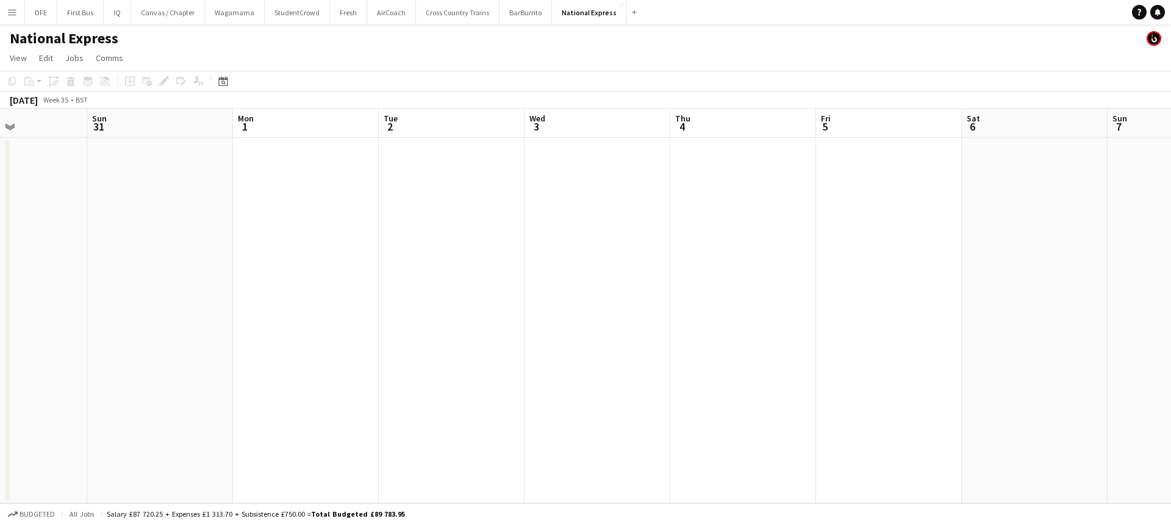
drag, startPoint x: 532, startPoint y: 233, endPoint x: 99, endPoint y: 274, distance: 435.1
click at [99, 274] on app-calendar-viewport "Thu 28 Fri 29 Sat 30 Sun 31 Mon 1 Tue 2 Wed 3 Thu 4 Fri 5 Sat 6 Sun 7 Mon 8 Tue…" at bounding box center [585, 306] width 1171 height 395
drag, startPoint x: 826, startPoint y: 303, endPoint x: 320, endPoint y: 328, distance: 506.4
click at [320, 328] on app-calendar-viewport "Sun 31 Mon 1 Tue 2 Wed 3 Thu 4 Fri 5 Sat 6 Sun 7 Mon 8 Tue 9 Wed 10 Thu 11 Fri …" at bounding box center [585, 306] width 1171 height 395
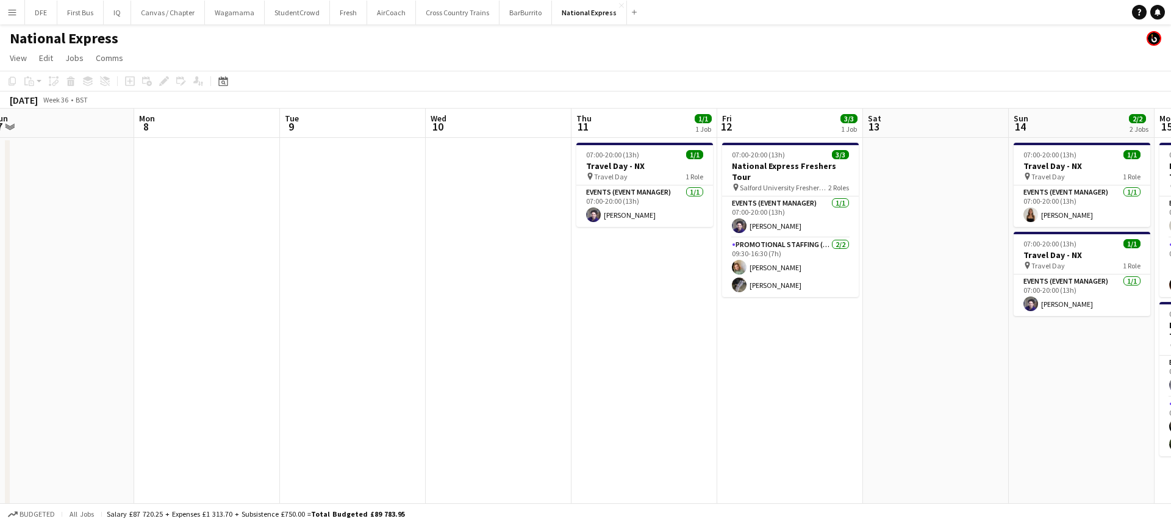
scroll to position [0, 455]
drag, startPoint x: 982, startPoint y: 337, endPoint x: 639, endPoint y: 312, distance: 344.5
click at [639, 312] on app-calendar-viewport "Thu 4 Fri 5 Sat 6 Sun 7 Mon 8 Tue 9 Wed 10 Thu 11 1/1 1 Job Fri 12 3/3 1 Job Sa…" at bounding box center [581, 341] width 1162 height 464
click at [121, 18] on button "IQ Close" at bounding box center [117, 13] width 27 height 24
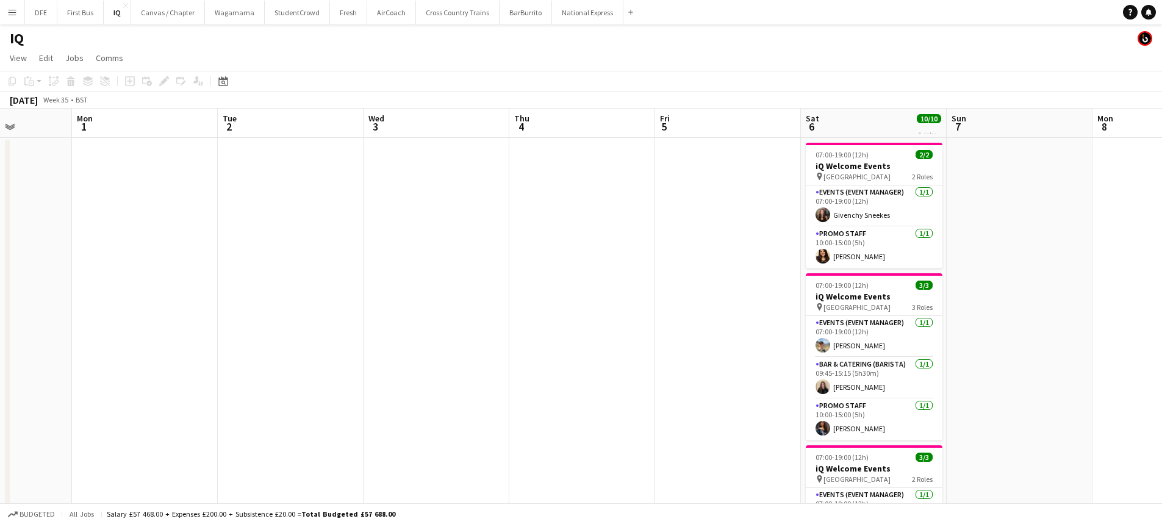
scroll to position [0, 367]
drag, startPoint x: 972, startPoint y: 311, endPoint x: 201, endPoint y: 352, distance: 772.3
click at [201, 352] on app-calendar-viewport "Fri 29 Sat 30 Sun 31 Mon 1 Tue 2 Wed 3 Thu 4 Fri 5 Sat 6 10/10 4 Jobs Sun 7 Mon…" at bounding box center [581, 428] width 1162 height 639
click at [838, 251] on app-card-role "Promo Staff [DATE] 10:00-15:00 (5h) [PERSON_NAME]" at bounding box center [873, 247] width 137 height 41
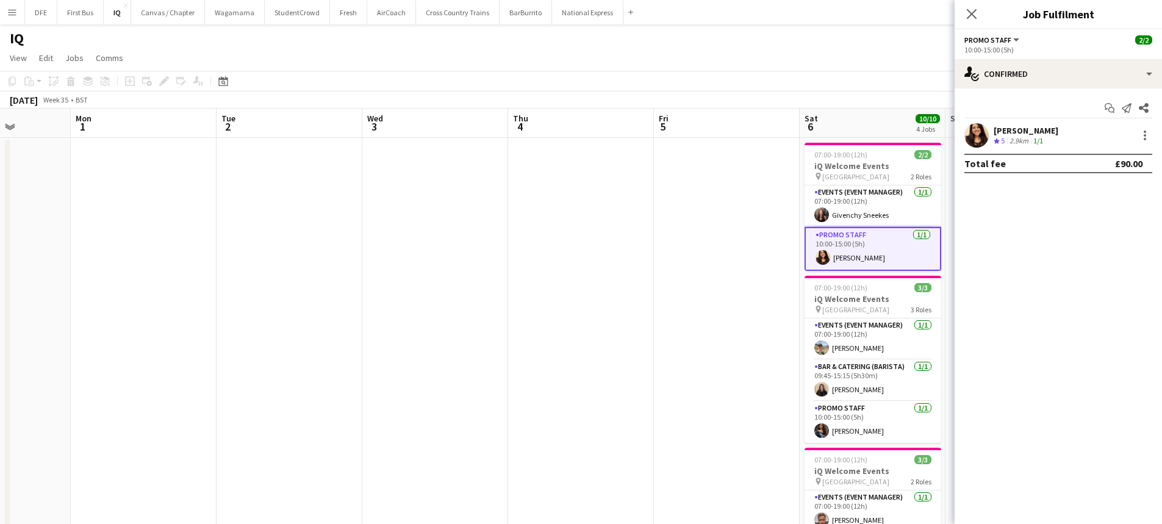
click at [1018, 129] on div "[PERSON_NAME]" at bounding box center [1026, 130] width 65 height 11
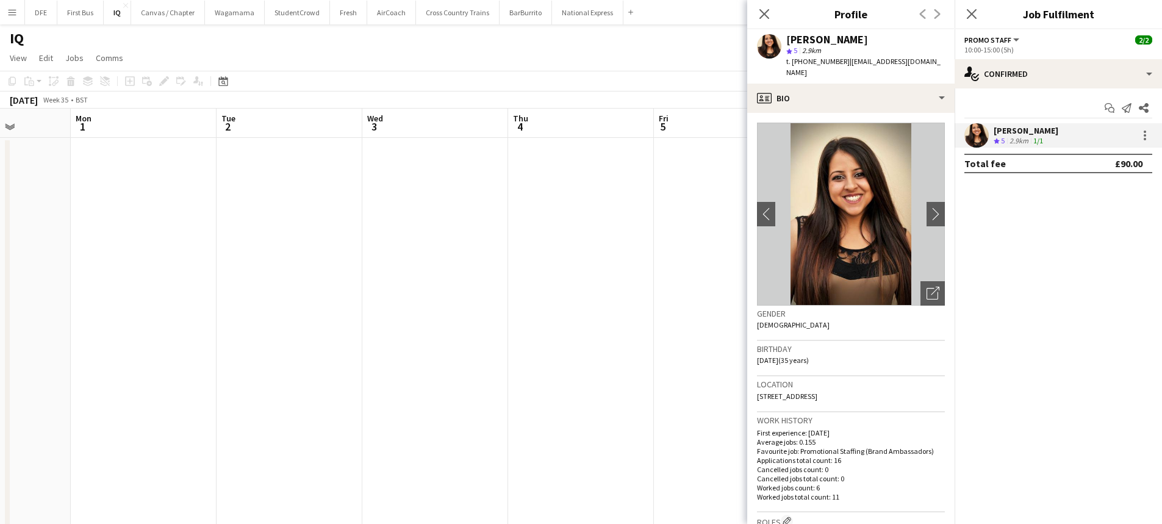
drag, startPoint x: 866, startPoint y: 36, endPoint x: 779, endPoint y: 43, distance: 86.9
click at [779, 43] on div "[PERSON_NAME] star 5 2.9km t. [PHONE_NUMBER] | [EMAIL_ADDRESS][DOMAIN_NAME]" at bounding box center [850, 56] width 207 height 54
copy div "[PERSON_NAME]"
click at [593, 240] on app-date-cell at bounding box center [581, 443] width 146 height 610
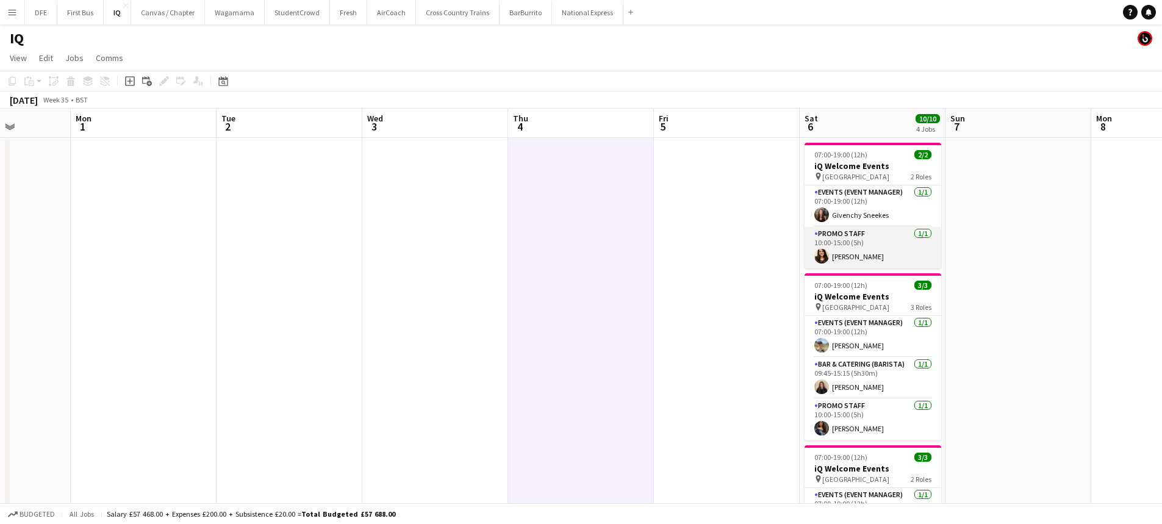
click at [844, 259] on app-card-role "Promo Staff [DATE] 10:00-15:00 (5h) [PERSON_NAME]" at bounding box center [873, 247] width 137 height 41
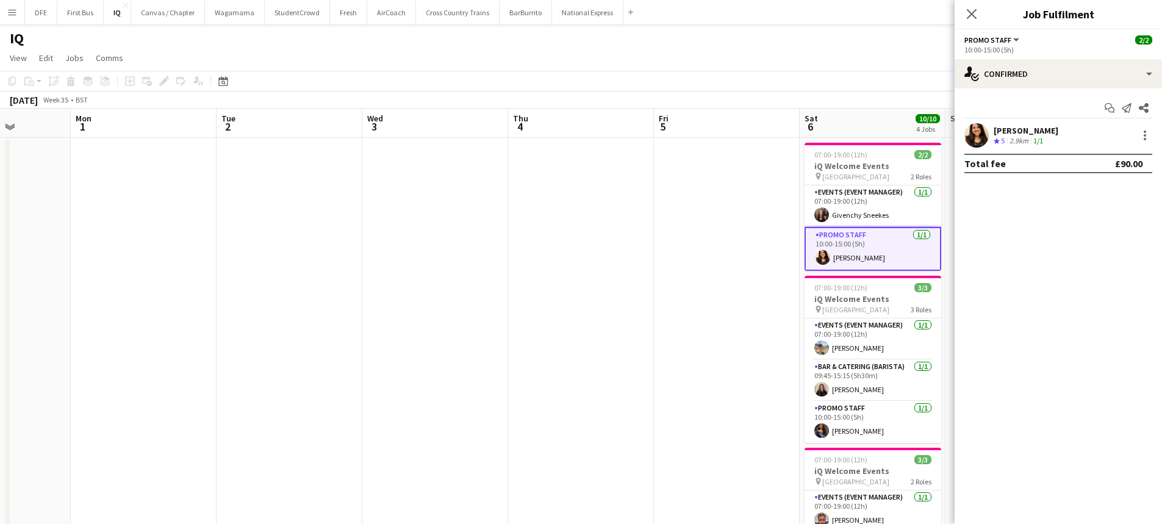
click at [1021, 128] on div "[PERSON_NAME]" at bounding box center [1026, 130] width 65 height 11
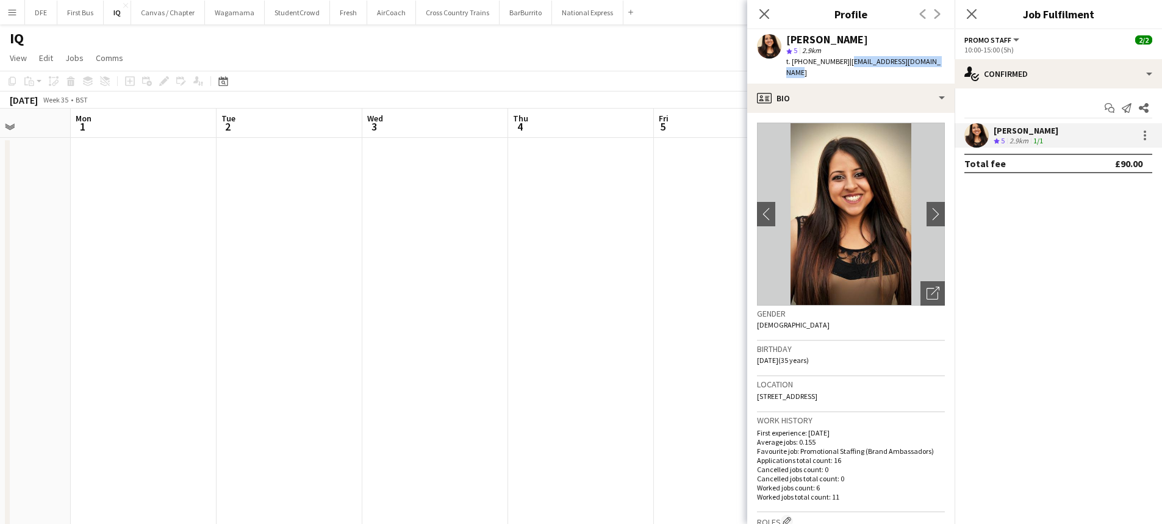
drag, startPoint x: 943, startPoint y: 62, endPoint x: 846, endPoint y: 63, distance: 97.0
click at [846, 63] on div "[PERSON_NAME] star 5 2.9km t. [PHONE_NUMBER] | [EMAIL_ADDRESS][DOMAIN_NAME]" at bounding box center [850, 56] width 207 height 54
copy span "[EMAIL_ADDRESS][DOMAIN_NAME]"
drag, startPoint x: 840, startPoint y: 59, endPoint x: 803, endPoint y: 62, distance: 36.7
click at [803, 62] on span "t. [PHONE_NUMBER]" at bounding box center [817, 61] width 63 height 9
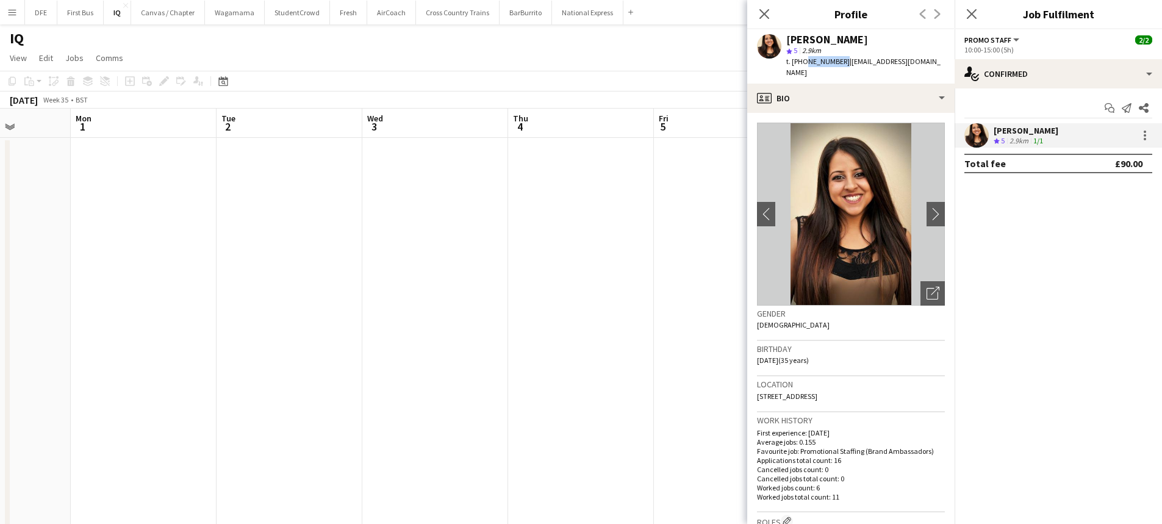
copy span "7720776532"
click at [848, 31] on div "[PERSON_NAME] star 5 2.9km t. [PHONE_NUMBER] | [EMAIL_ADDRESS][DOMAIN_NAME]" at bounding box center [850, 56] width 207 height 54
drag, startPoint x: 860, startPoint y: 36, endPoint x: 788, endPoint y: 43, distance: 72.9
click at [788, 43] on div "[PERSON_NAME]" at bounding box center [865, 39] width 159 height 11
copy div "[PERSON_NAME]"
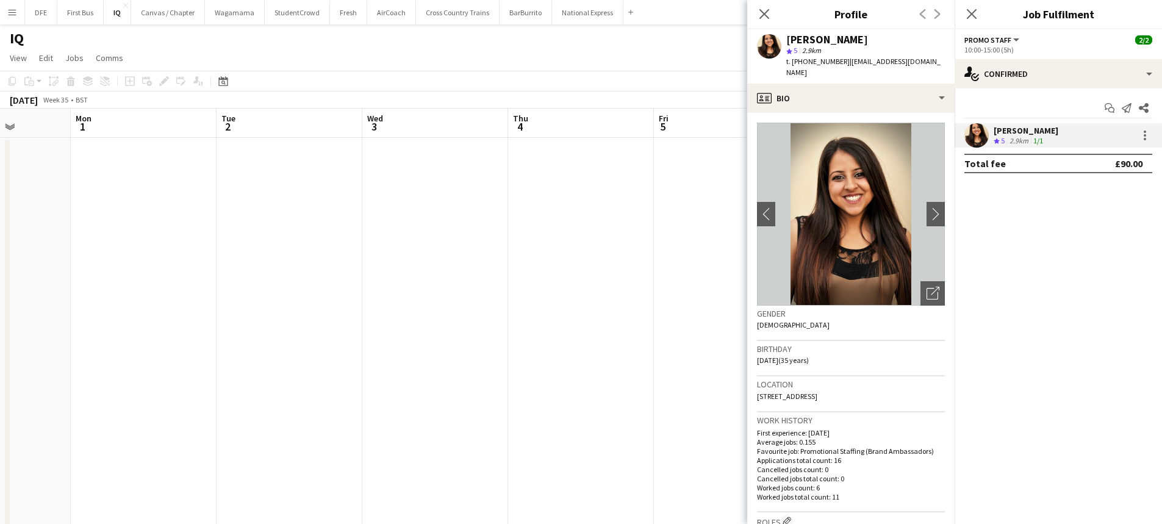
click at [617, 274] on app-date-cell at bounding box center [581, 443] width 146 height 610
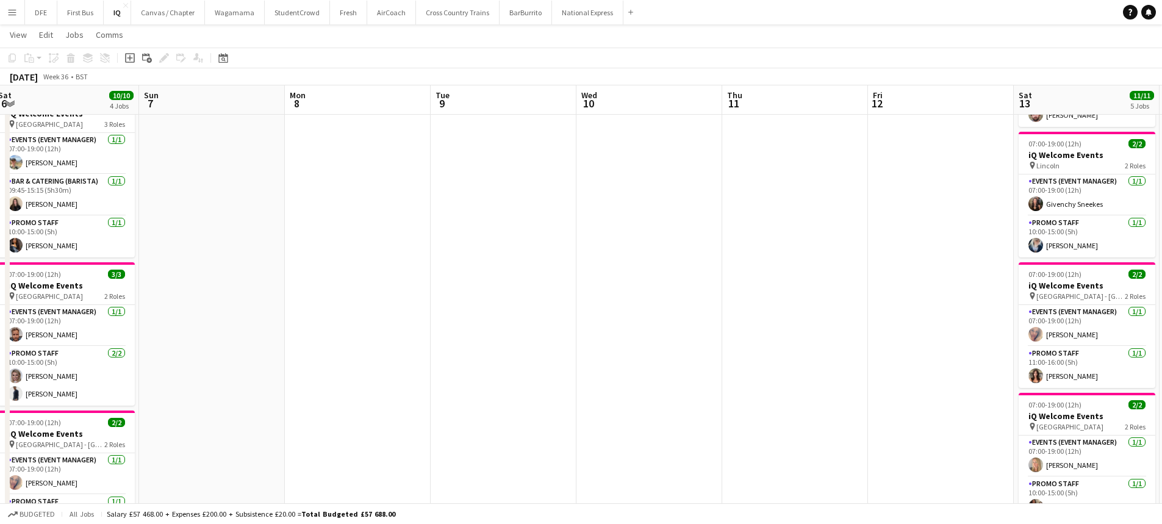
scroll to position [0, 448]
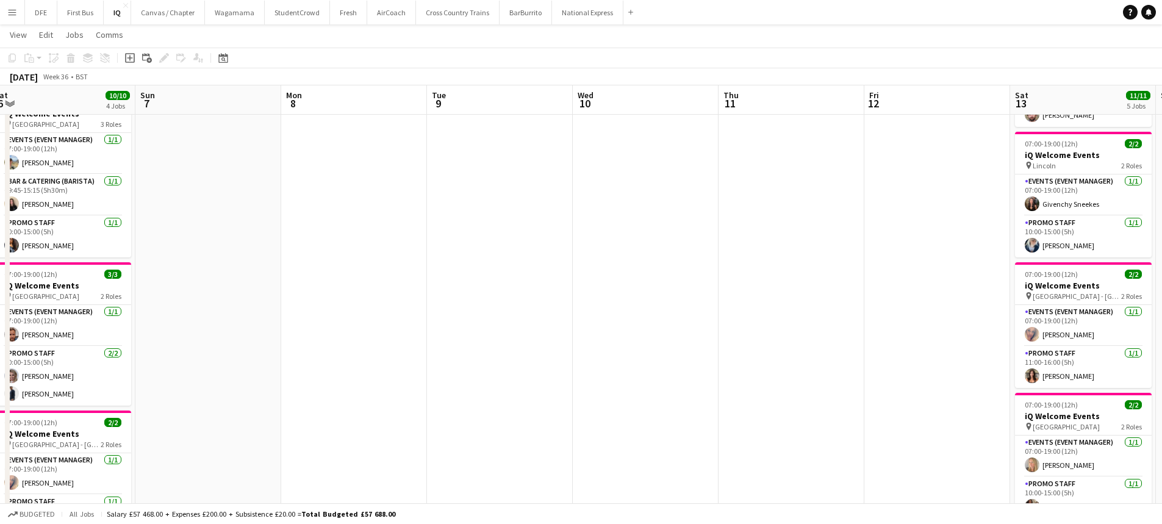
drag, startPoint x: 1043, startPoint y: 212, endPoint x: 232, endPoint y: 223, distance: 810.3
click at [232, 223] on app-calendar-viewport "Wed 3 Thu 4 Fri 5 Sat 6 10/10 4 Jobs Sun 7 Mon 8 Tue 9 Wed 10 Thu 11 Fri 12 Sat…" at bounding box center [581, 272] width 1162 height 813
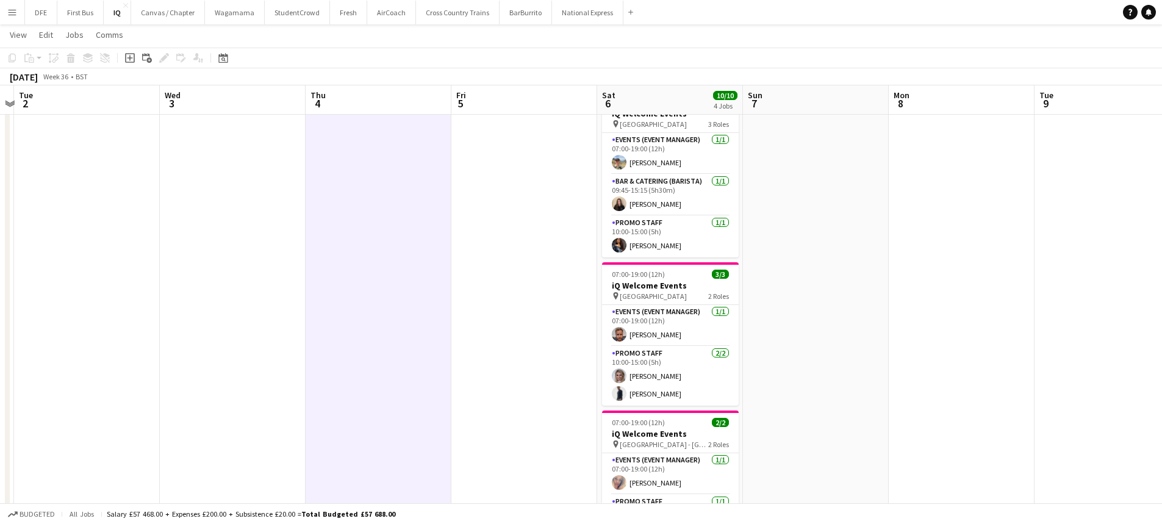
drag, startPoint x: 400, startPoint y: 272, endPoint x: 1009, endPoint y: 120, distance: 627.0
click at [1009, 120] on app-calendar-viewport "Sun 31 Mon 1 Tue 2 Wed 3 Thu 4 Fri 5 Sat 6 10/10 4 Jobs Sun 7 Mon 8 Tue 9 Wed 1…" at bounding box center [581, 272] width 1162 height 813
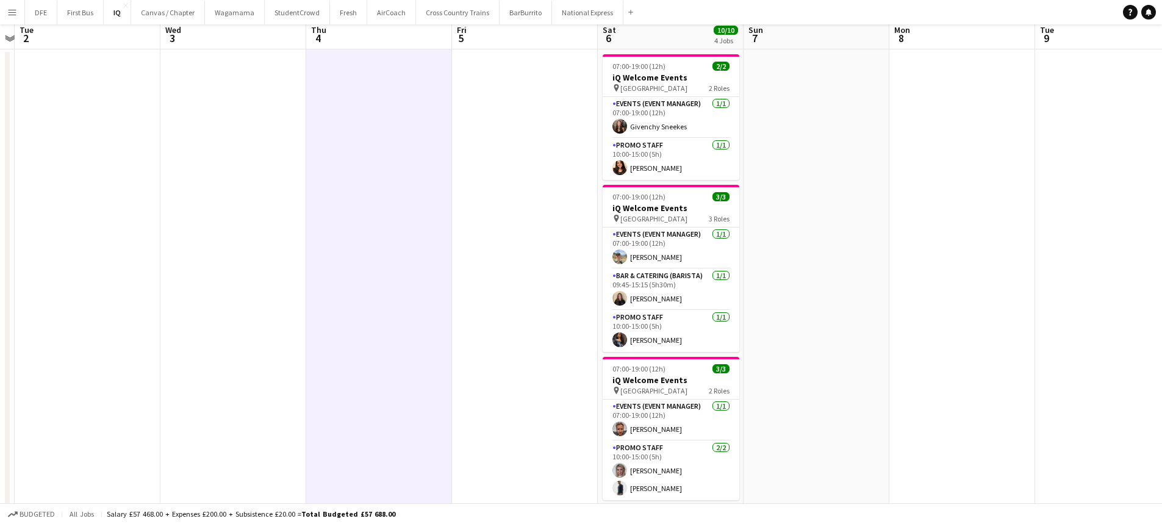
scroll to position [0, 0]
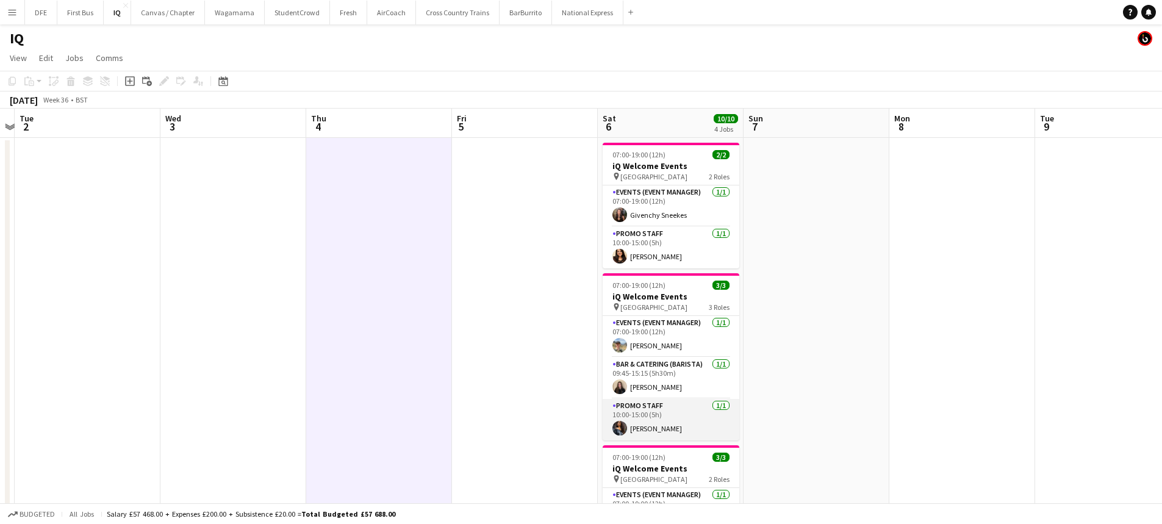
click at [651, 433] on app-card-role "Promo Staff [DATE] 10:00-15:00 (5h) [PERSON_NAME]" at bounding box center [671, 419] width 137 height 41
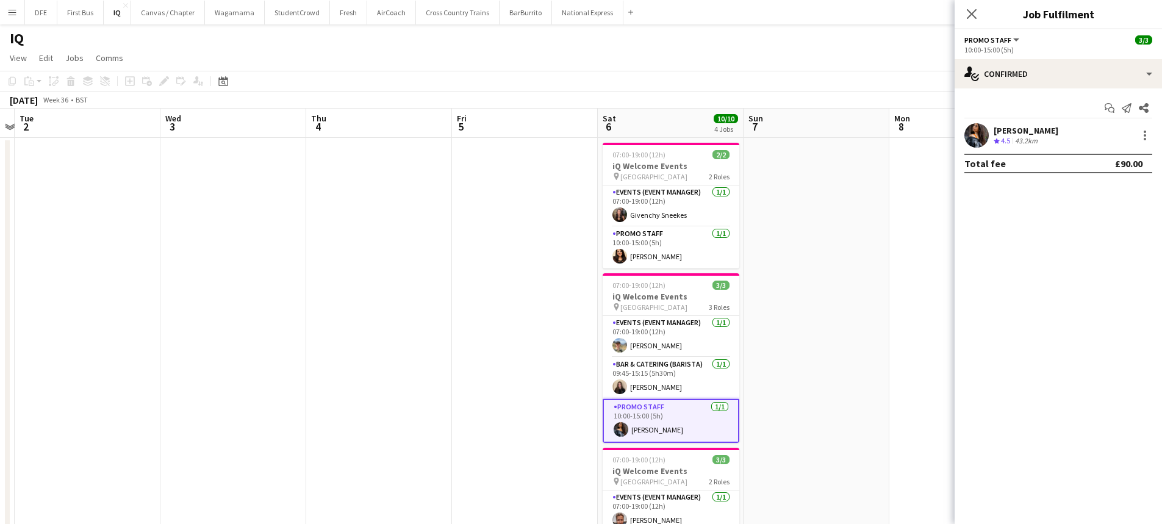
click at [1049, 127] on div "[PERSON_NAME] Crew rating 4.5 43.2km" at bounding box center [1058, 135] width 207 height 24
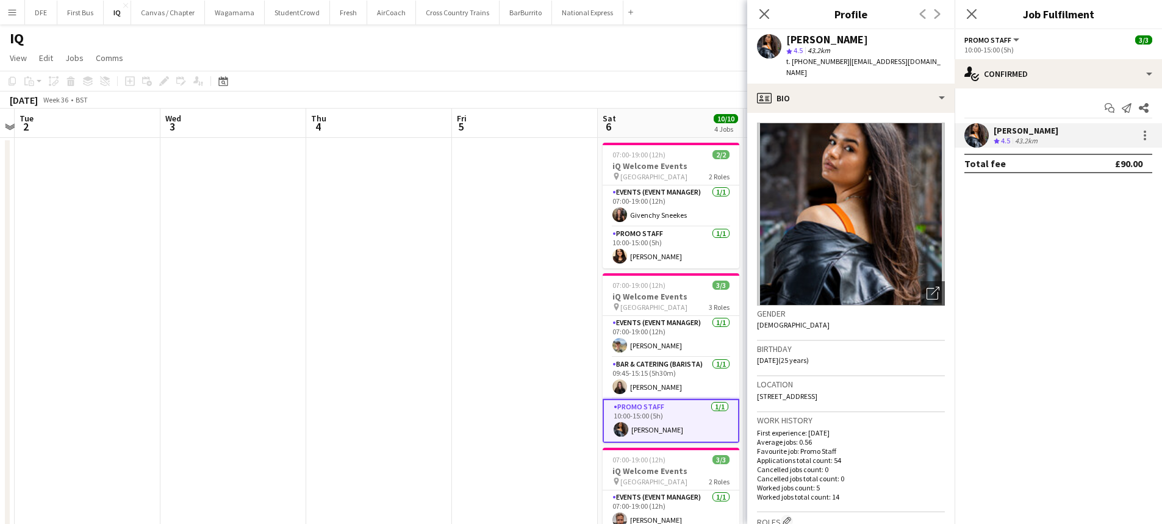
drag, startPoint x: 851, startPoint y: 40, endPoint x: 806, endPoint y: 37, distance: 45.3
click at [793, 38] on div "[PERSON_NAME]" at bounding box center [865, 39] width 159 height 11
drag, startPoint x: 943, startPoint y: 61, endPoint x: 843, endPoint y: 63, distance: 100.1
click at [843, 63] on div "[PERSON_NAME] star 4.5 43.2km t. [PHONE_NUMBER] | [EMAIL_ADDRESS][DOMAIN_NAME]" at bounding box center [850, 56] width 207 height 54
copy span "[EMAIL_ADDRESS][DOMAIN_NAME]"
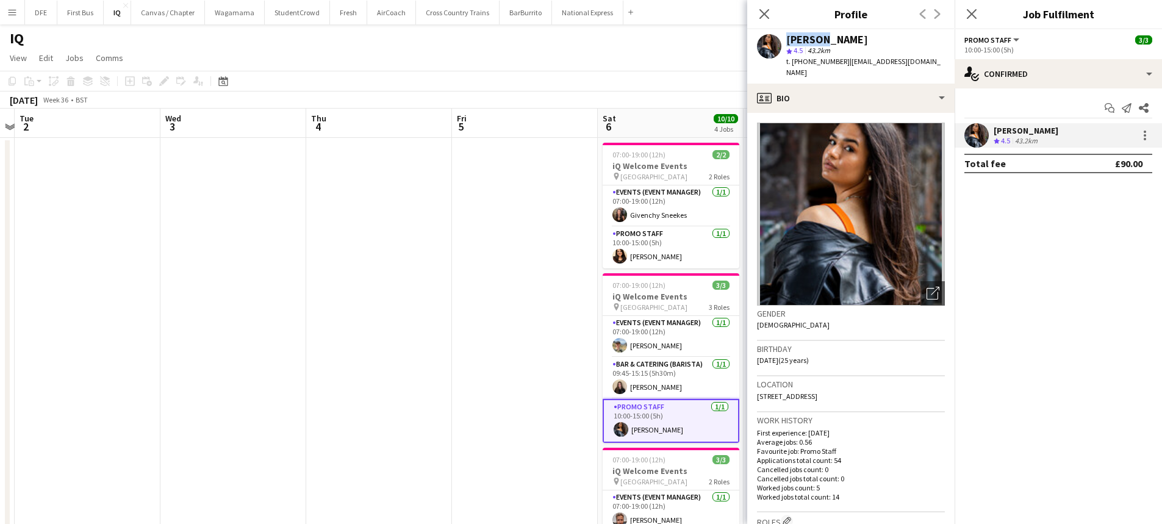
drag, startPoint x: 818, startPoint y: 41, endPoint x: 780, endPoint y: 40, distance: 37.8
click at [780, 40] on div "[PERSON_NAME] star 4.5 43.2km t. [PHONE_NUMBER] | [EMAIL_ADDRESS][DOMAIN_NAME]" at bounding box center [850, 56] width 207 height 54
copy div "Alyssa"
click at [497, 314] on app-date-cell at bounding box center [525, 500] width 146 height 724
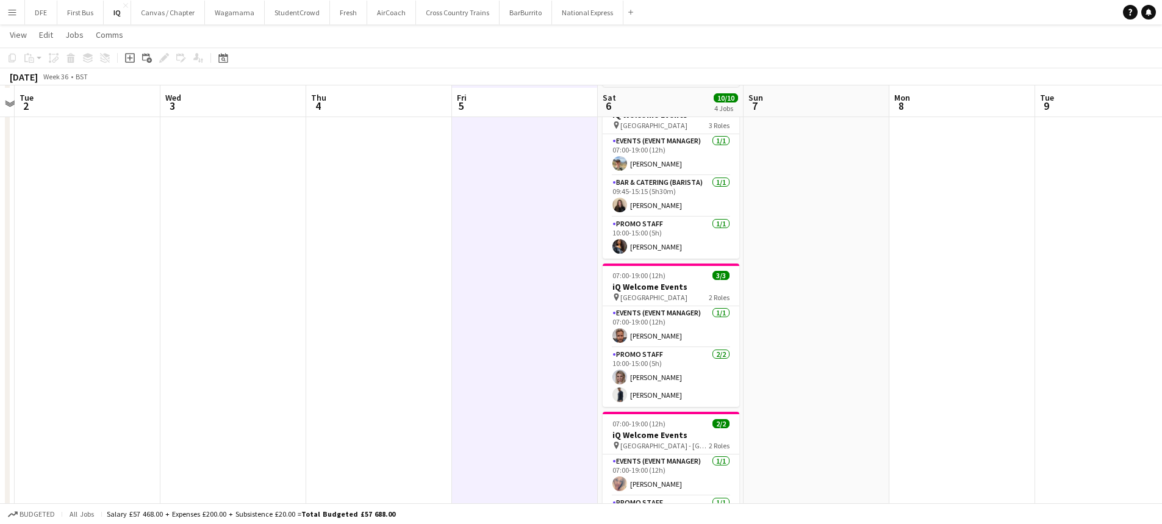
scroll to position [183, 0]
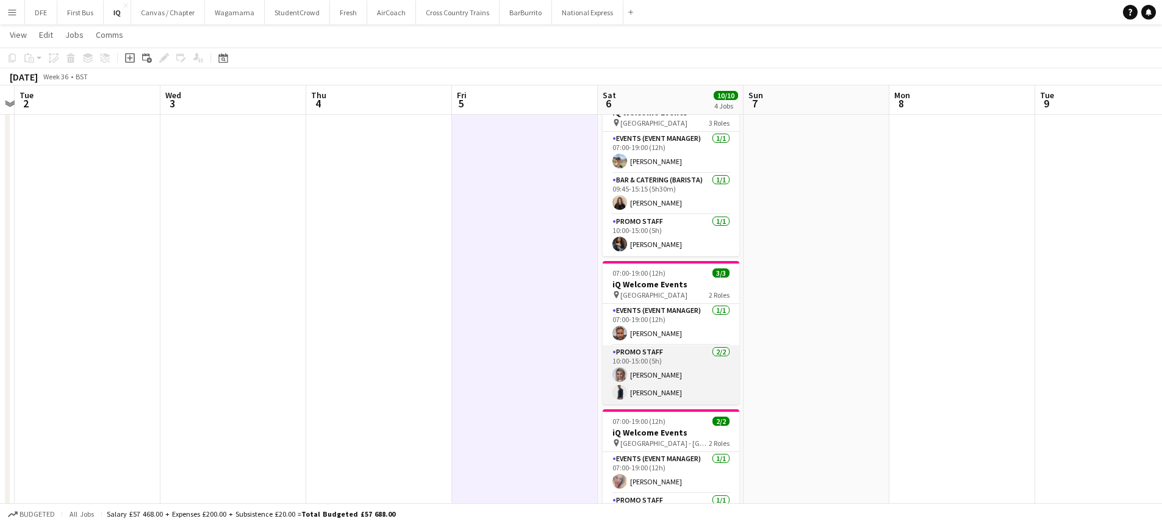
click at [638, 386] on app-card-role "Promo Staff [DATE] 10:00-15:00 (5h) [PERSON_NAME] [PERSON_NAME]" at bounding box center [671, 374] width 137 height 59
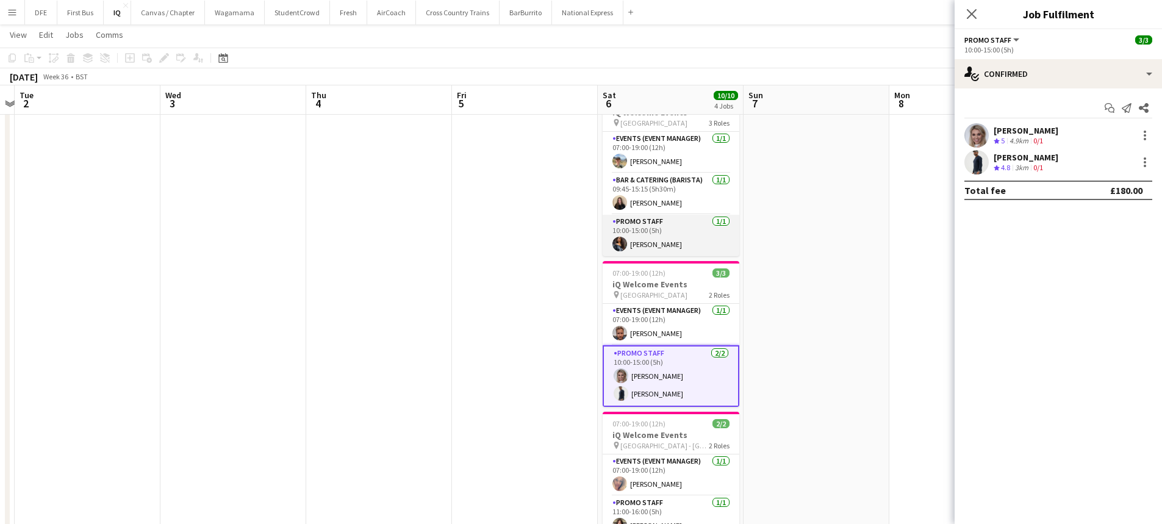
click at [663, 230] on app-card-role "Promo Staff [DATE] 10:00-15:00 (5h) [PERSON_NAME]" at bounding box center [671, 235] width 137 height 41
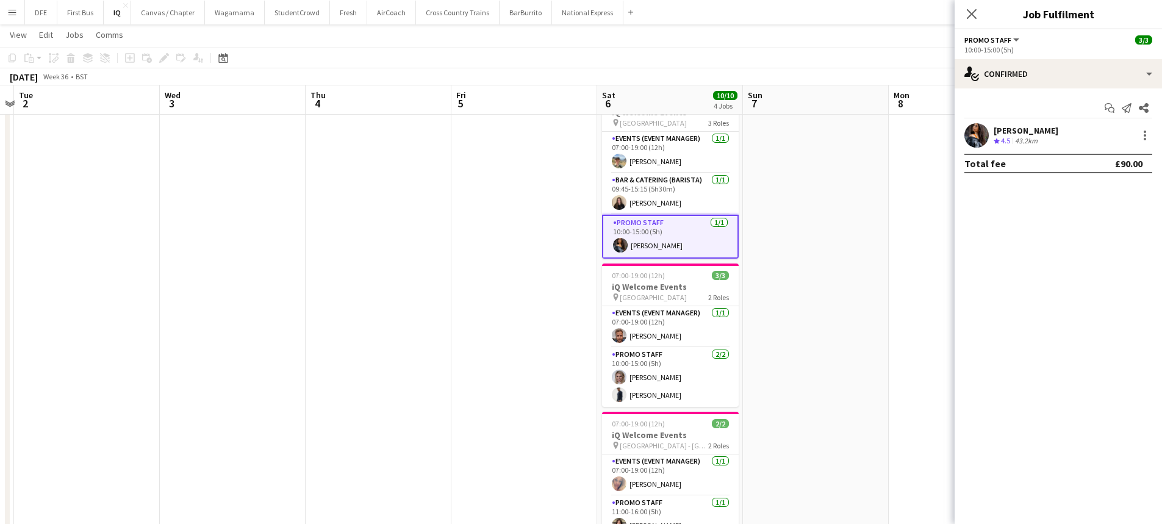
click at [1054, 139] on div "[PERSON_NAME] Crew rating 4.5 43.2km" at bounding box center [1058, 135] width 207 height 24
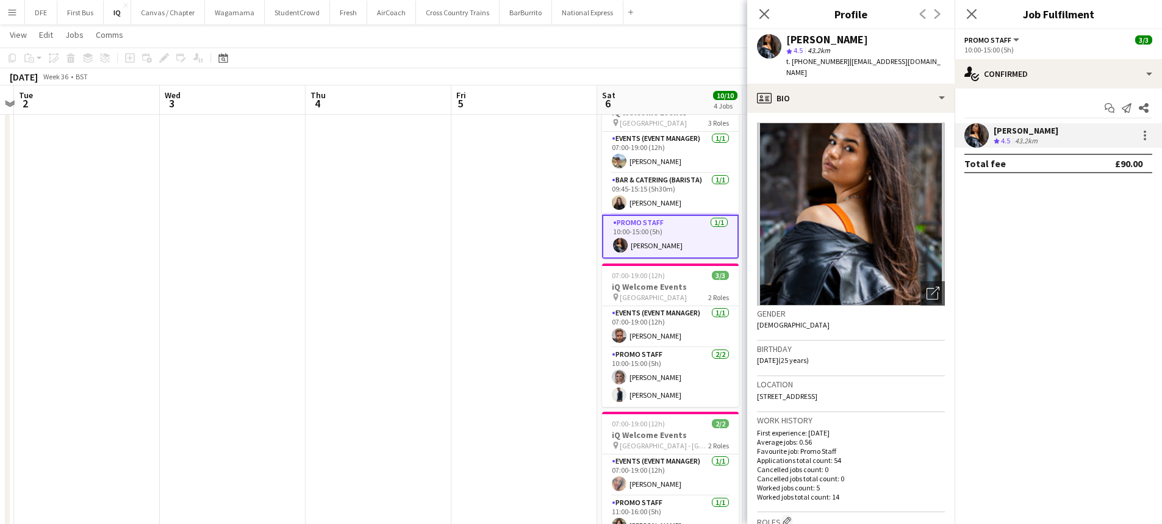
click at [1054, 139] on div "[PERSON_NAME] Crew rating 4.5 43.2km" at bounding box center [1058, 135] width 207 height 24
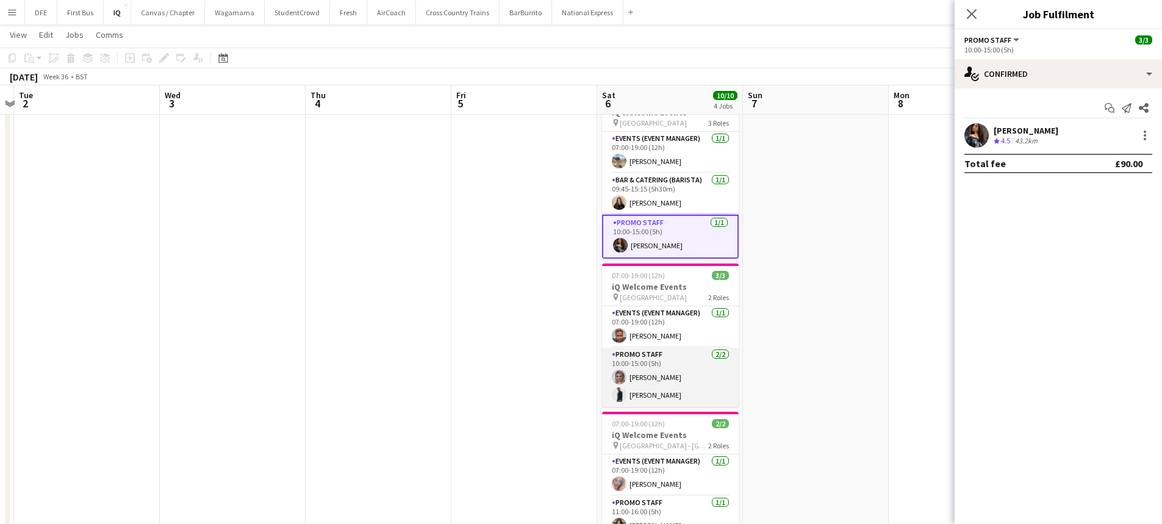
click at [687, 386] on app-card-role "Promo Staff [DATE] 10:00-15:00 (5h) [PERSON_NAME] [PERSON_NAME]" at bounding box center [670, 377] width 137 height 59
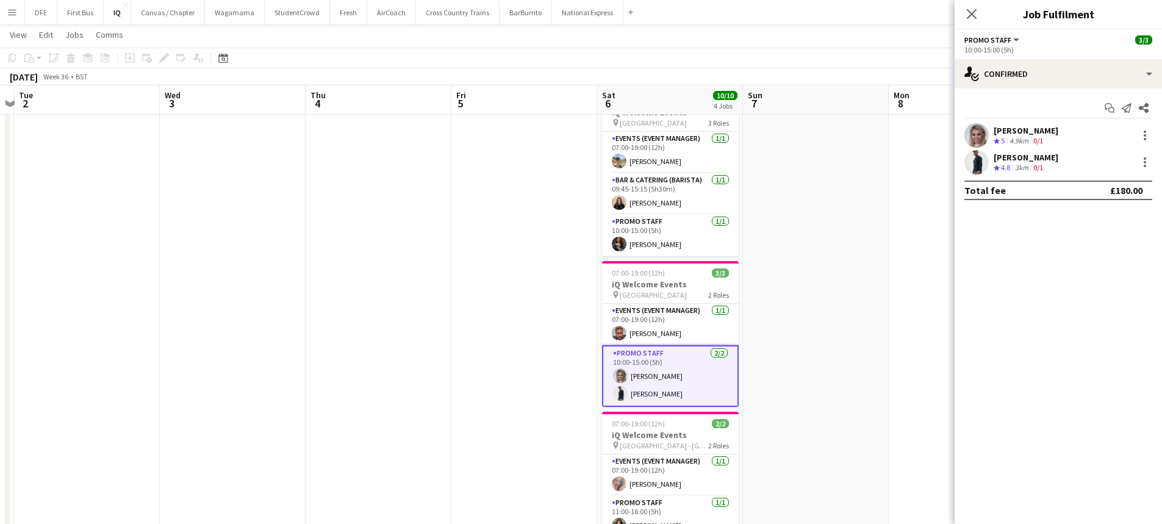
click at [847, 234] on app-date-cell at bounding box center [816, 316] width 146 height 724
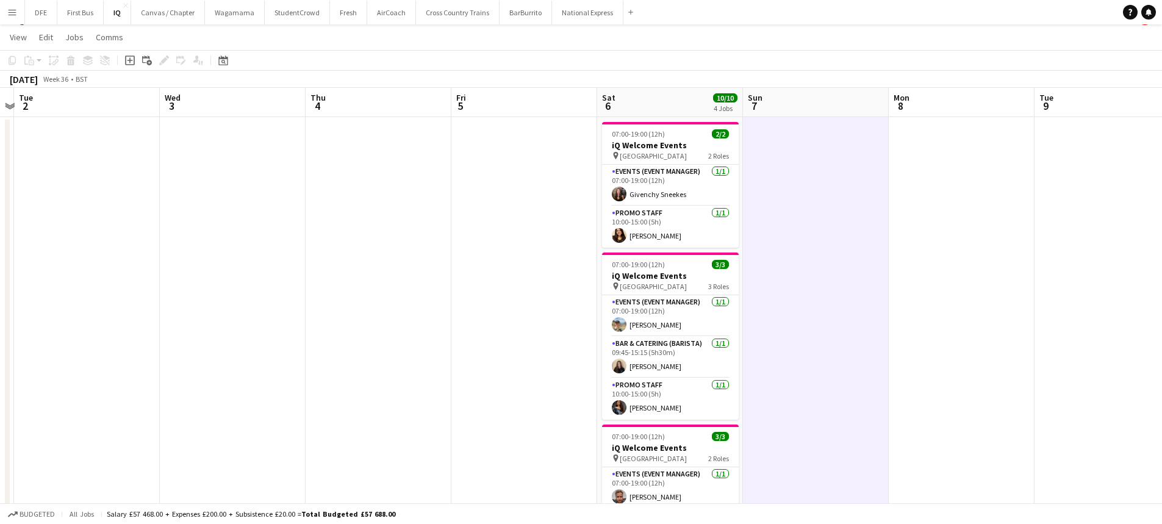
scroll to position [0, 0]
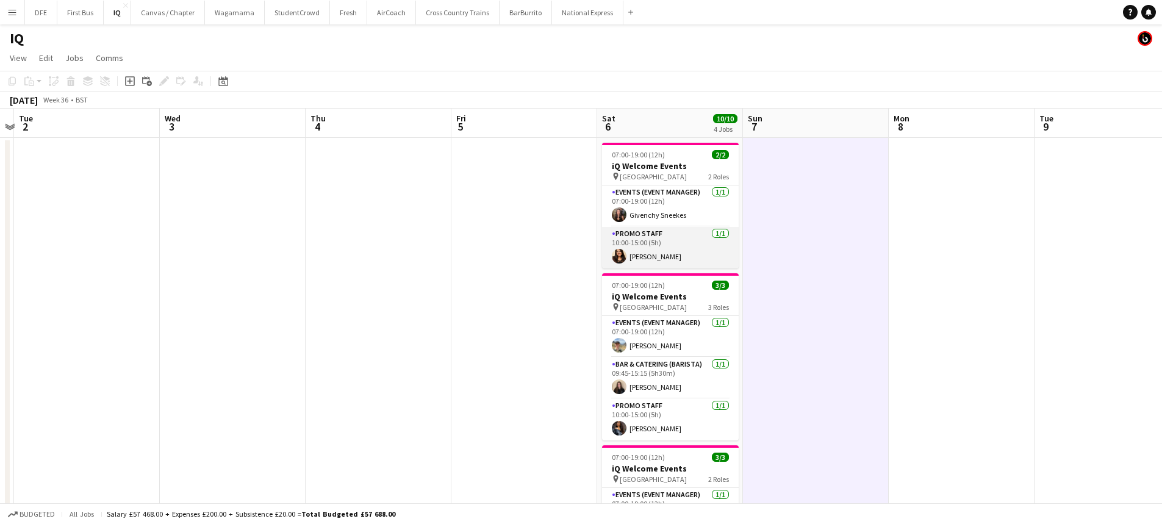
click at [646, 242] on app-card-role "Promo Staff [DATE] 10:00-15:00 (5h) [PERSON_NAME]" at bounding box center [670, 247] width 137 height 41
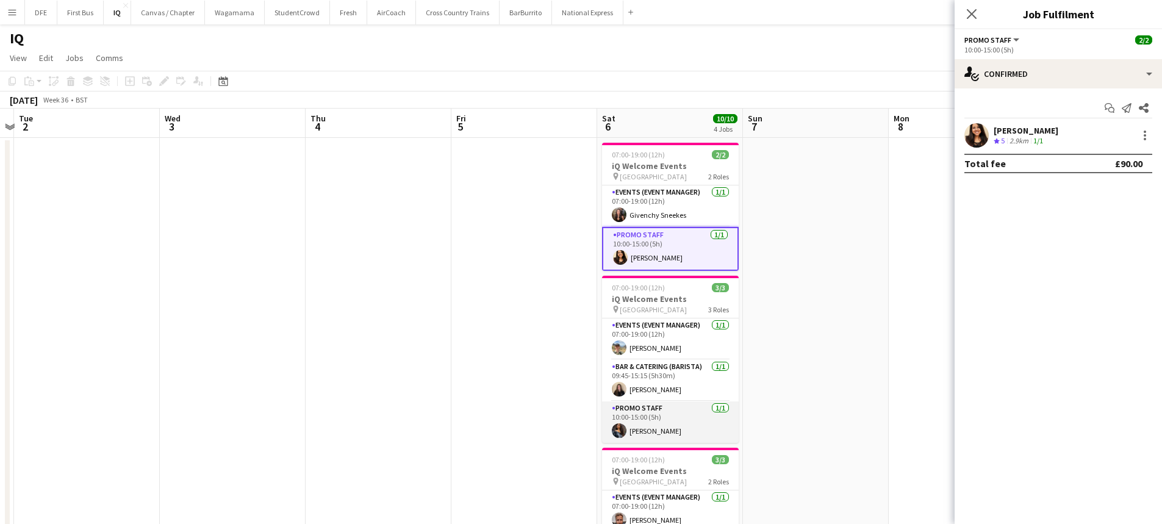
click at [672, 414] on app-card-role "Promo Staff [DATE] 10:00-15:00 (5h) [PERSON_NAME]" at bounding box center [670, 421] width 137 height 41
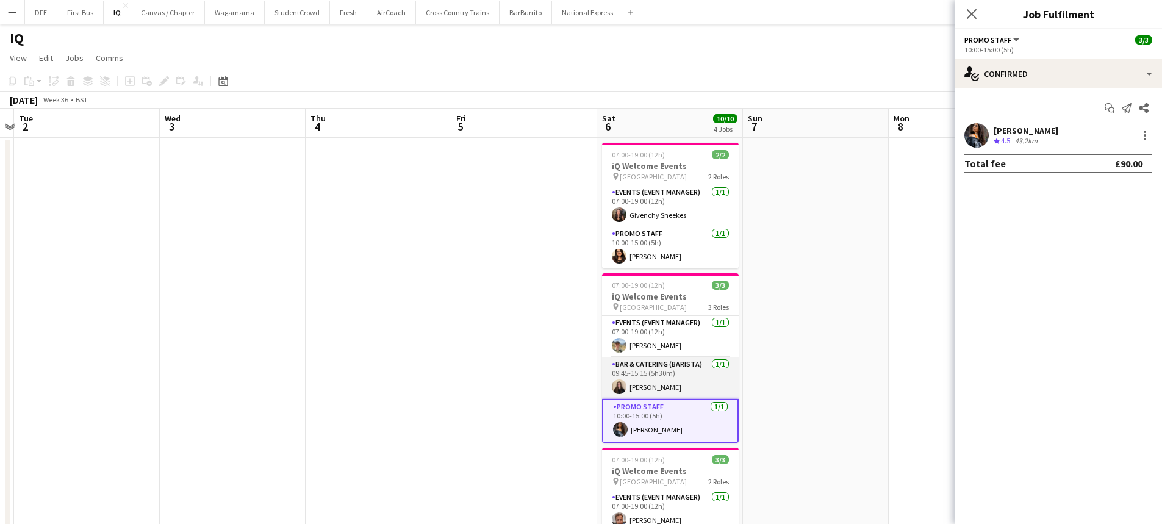
click at [666, 381] on app-card-role "Bar & Catering (Barista) [DATE] 09:45-15:15 (5h30m) [PERSON_NAME]" at bounding box center [670, 378] width 137 height 41
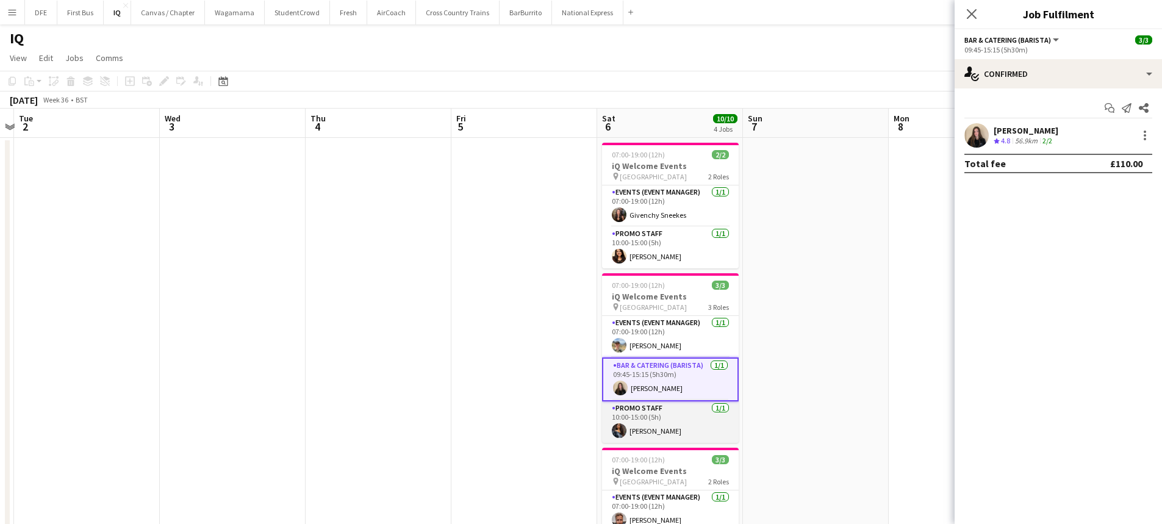
click at [648, 422] on app-card-role "Promo Staff [DATE] 10:00-15:00 (5h) [PERSON_NAME]" at bounding box center [670, 421] width 137 height 41
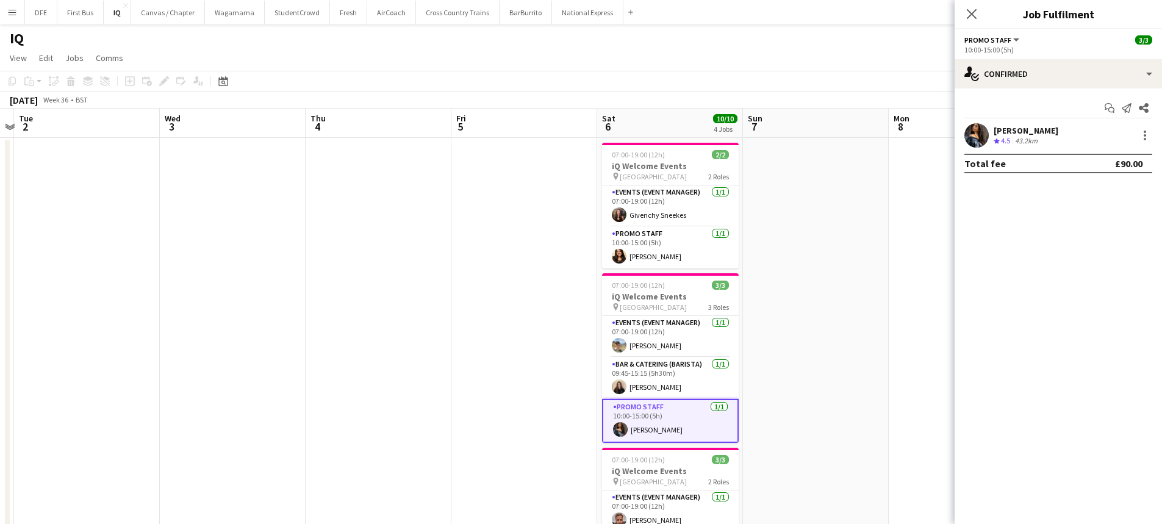
click at [1034, 132] on div "[PERSON_NAME]" at bounding box center [1026, 130] width 65 height 11
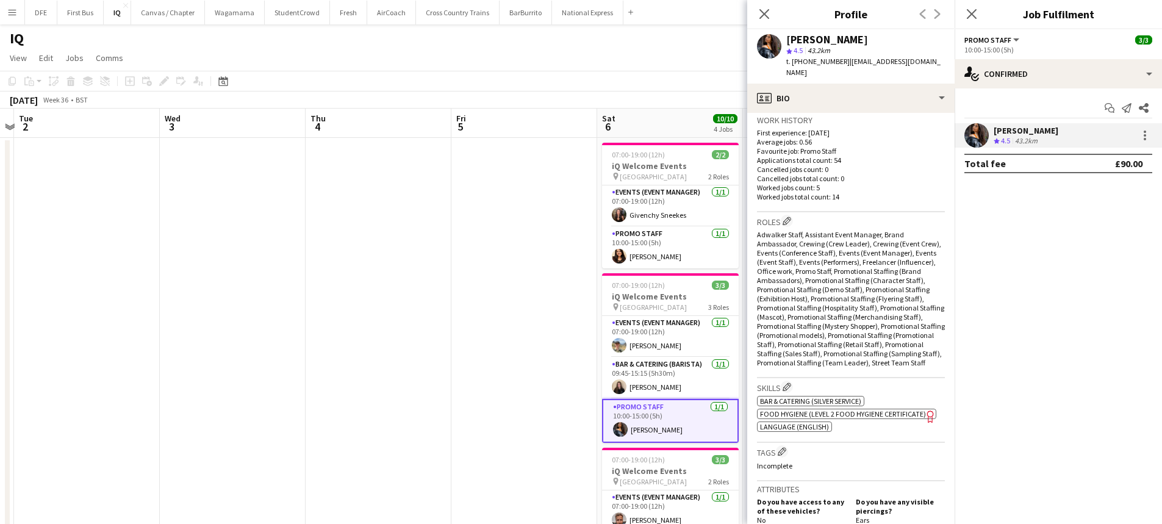
scroll to position [305, 0]
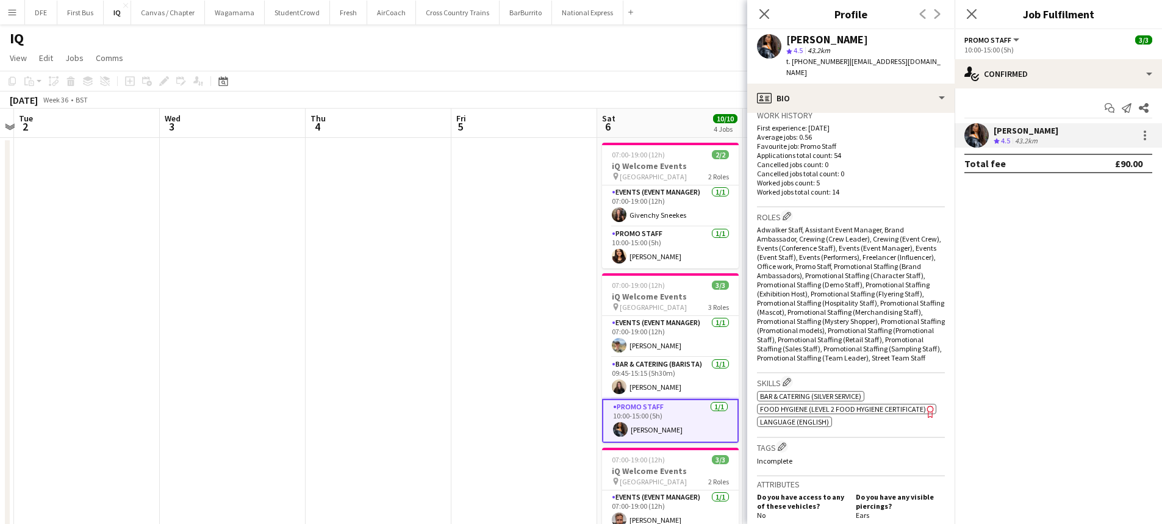
click at [882, 409] on span "Food Hygiene (Level 2 Food Hygiene Certificate)" at bounding box center [843, 409] width 166 height 9
click at [411, 381] on app-date-cell at bounding box center [379, 500] width 146 height 724
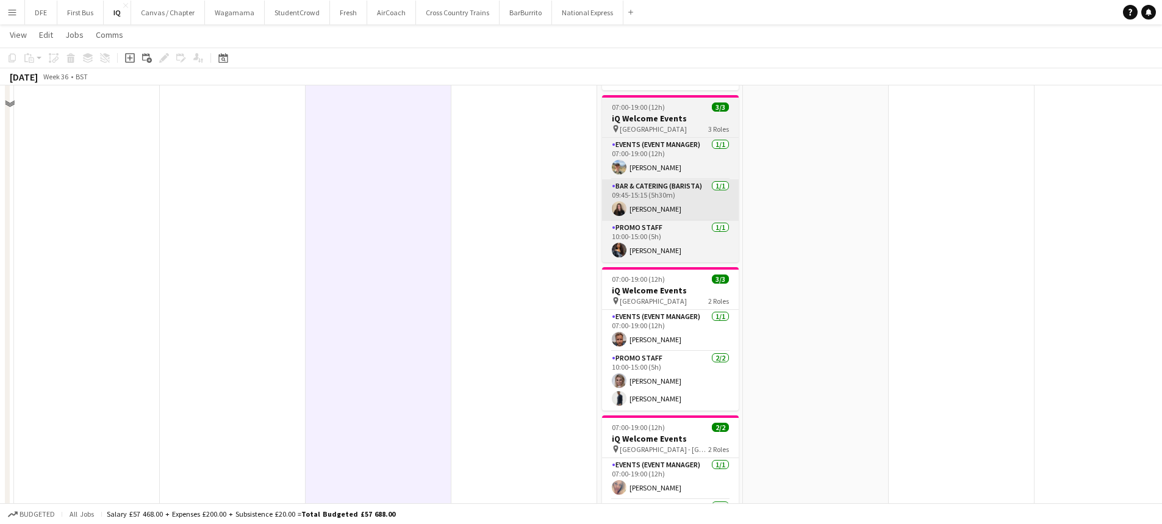
scroll to position [183, 0]
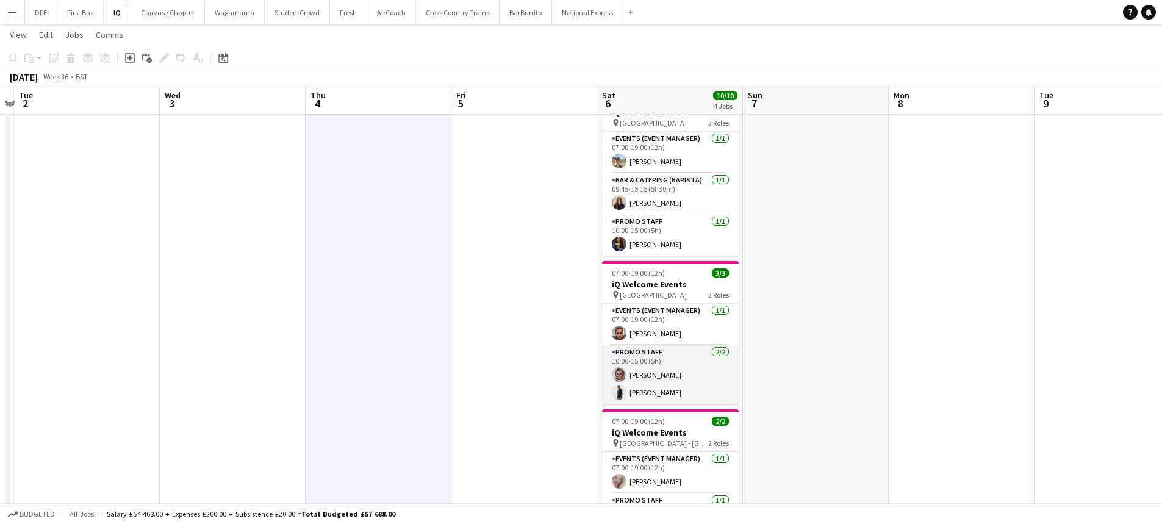
click at [651, 370] on app-card-role "Promo Staff [DATE] 10:00-15:00 (5h) [PERSON_NAME] [PERSON_NAME]" at bounding box center [670, 374] width 137 height 59
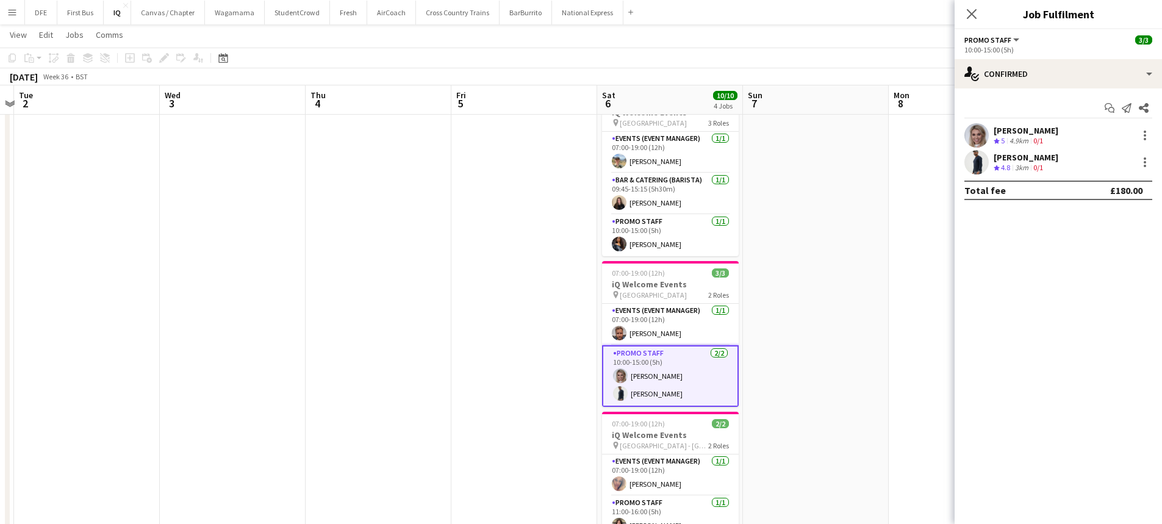
click at [1027, 135] on div "[PERSON_NAME]" at bounding box center [1026, 130] width 65 height 11
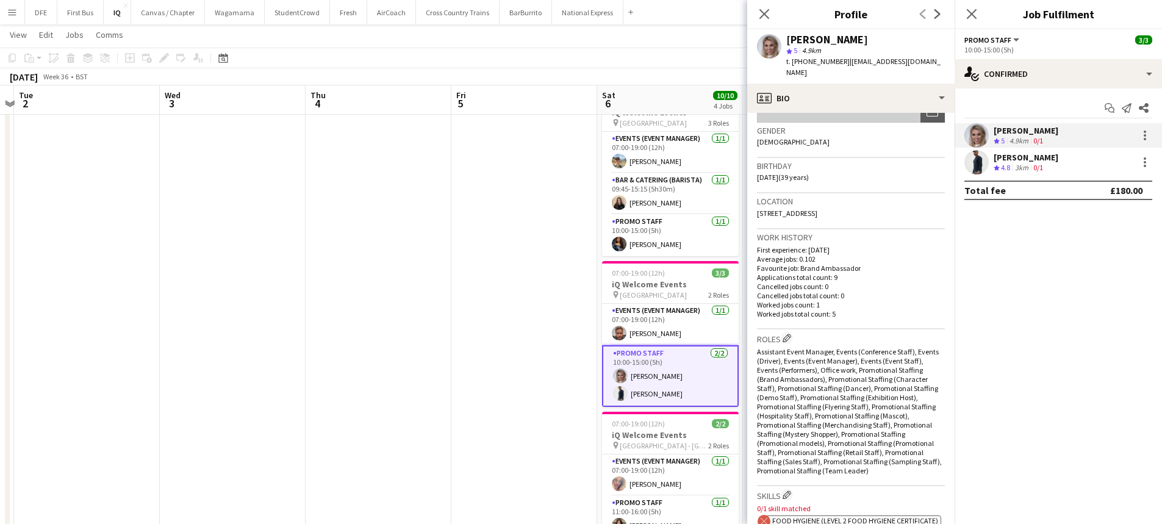
scroll to position [244, 0]
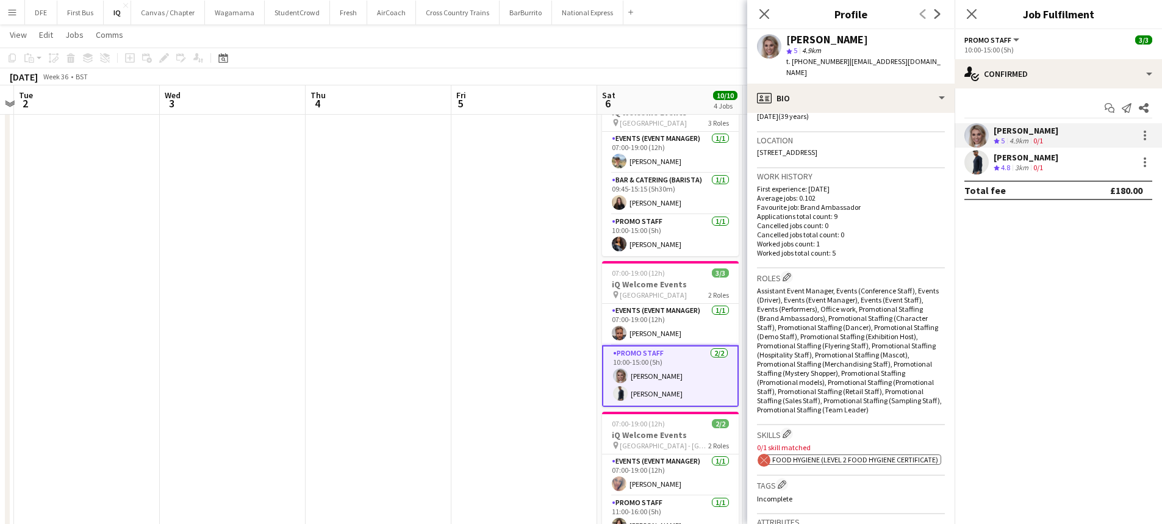
click at [1015, 147] on div "[PERSON_NAME] Crew rating 5 4.9km 0/1" at bounding box center [1058, 135] width 207 height 24
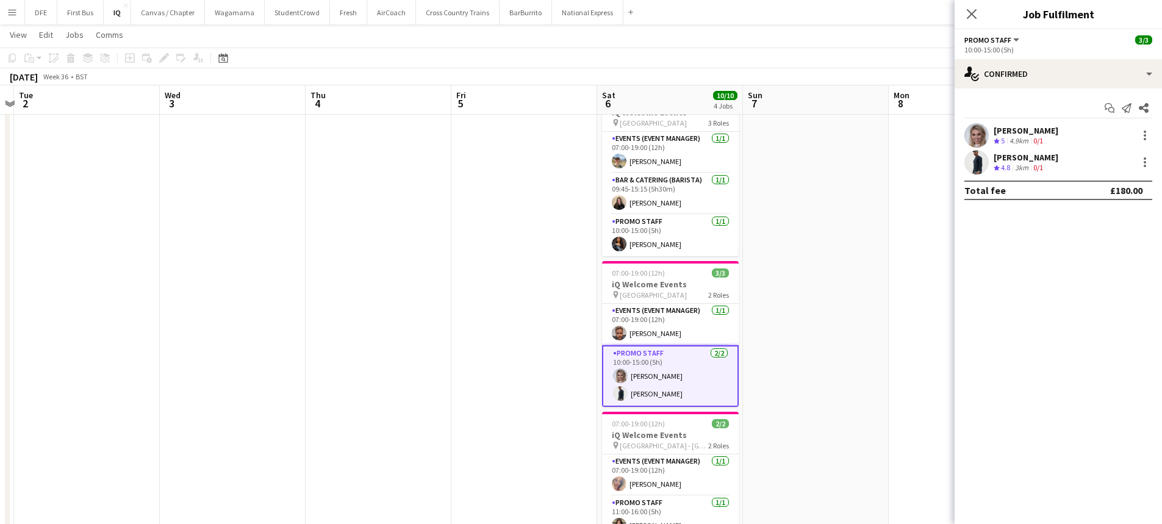
click at [1004, 163] on span "4.8" at bounding box center [1005, 167] width 9 height 9
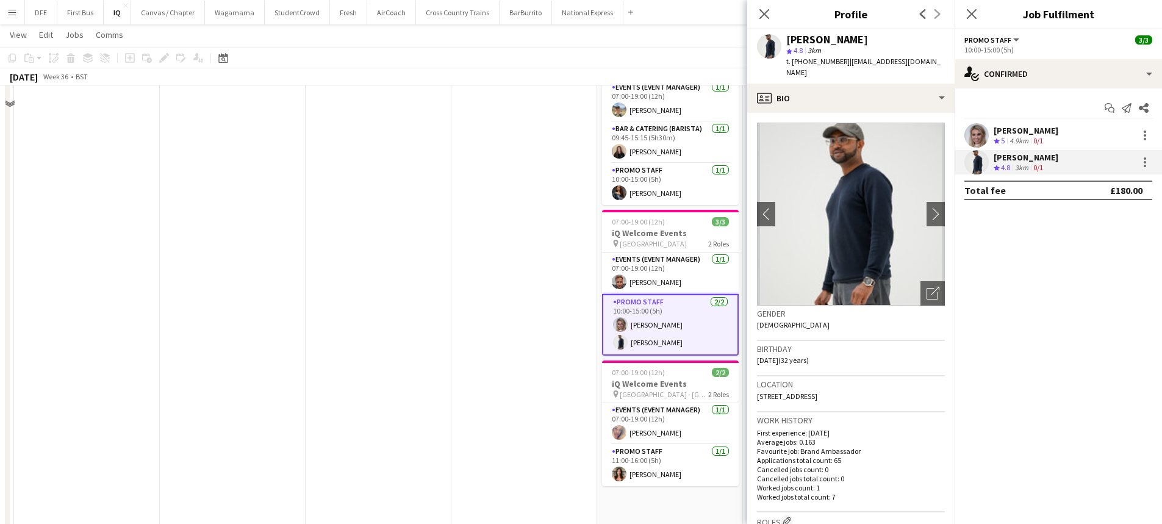
scroll to position [305, 0]
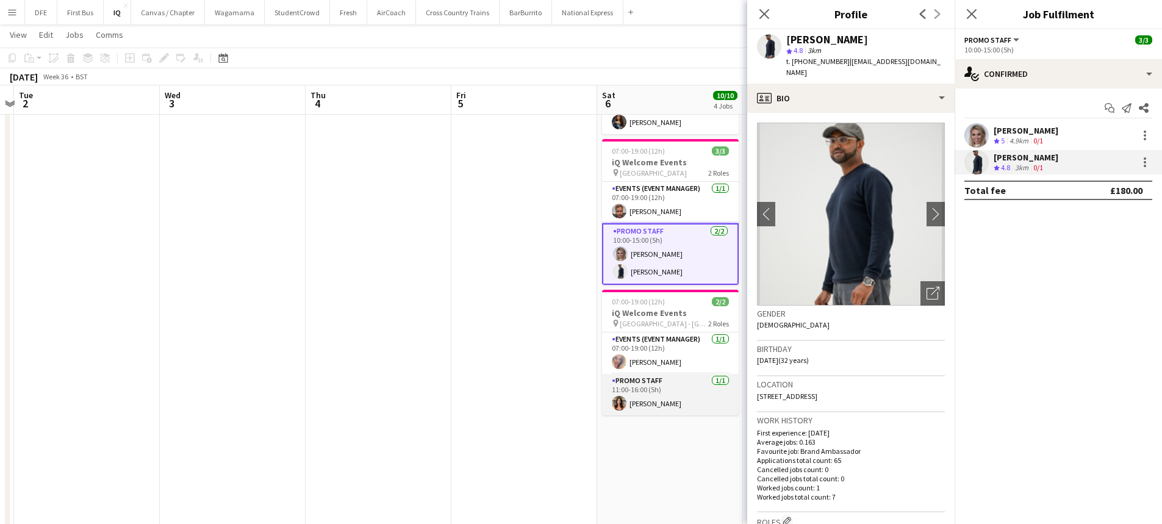
click at [647, 405] on app-card-role "Promo Staff [DATE] 11:00-16:00 (5h) [PERSON_NAME]" at bounding box center [670, 394] width 137 height 41
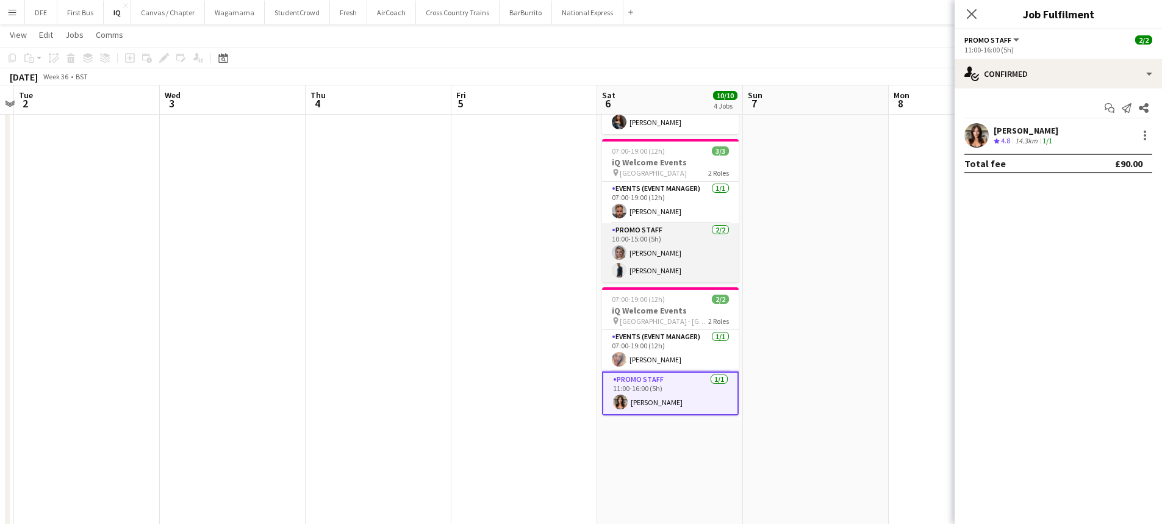
click at [642, 254] on app-card-role "Promo Staff [DATE] 10:00-15:00 (5h) [PERSON_NAME] [PERSON_NAME]" at bounding box center [670, 252] width 137 height 59
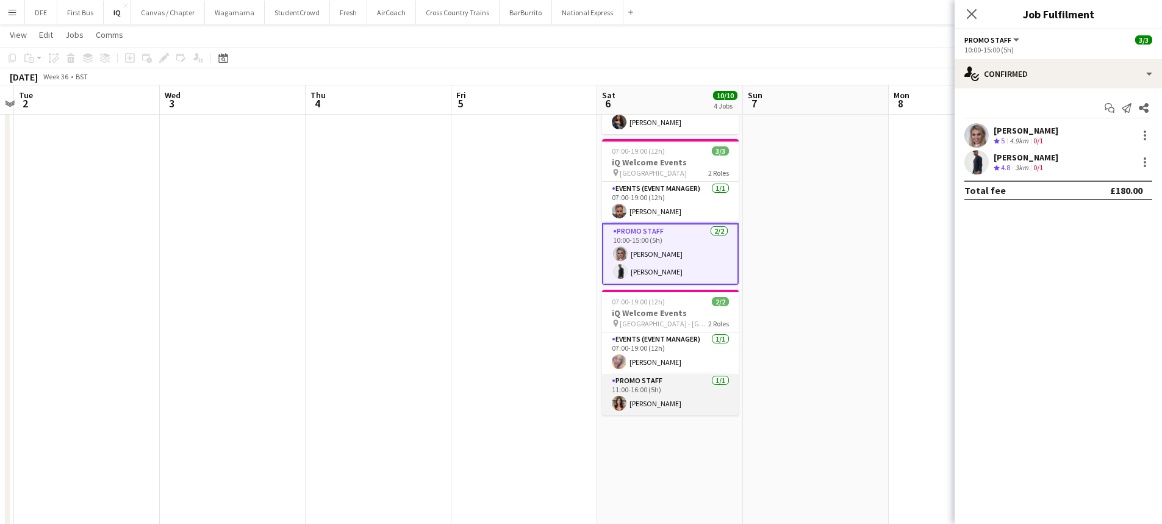
click at [681, 394] on app-card-role "Promo Staff [DATE] 11:00-16:00 (5h) [PERSON_NAME]" at bounding box center [670, 394] width 137 height 41
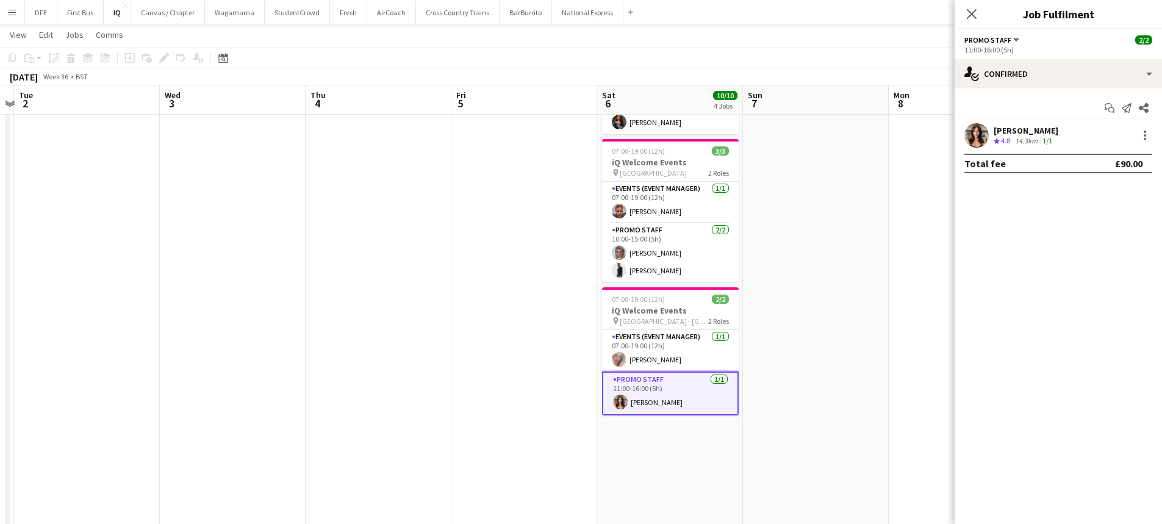
click at [1052, 128] on div "[PERSON_NAME]" at bounding box center [1026, 130] width 65 height 11
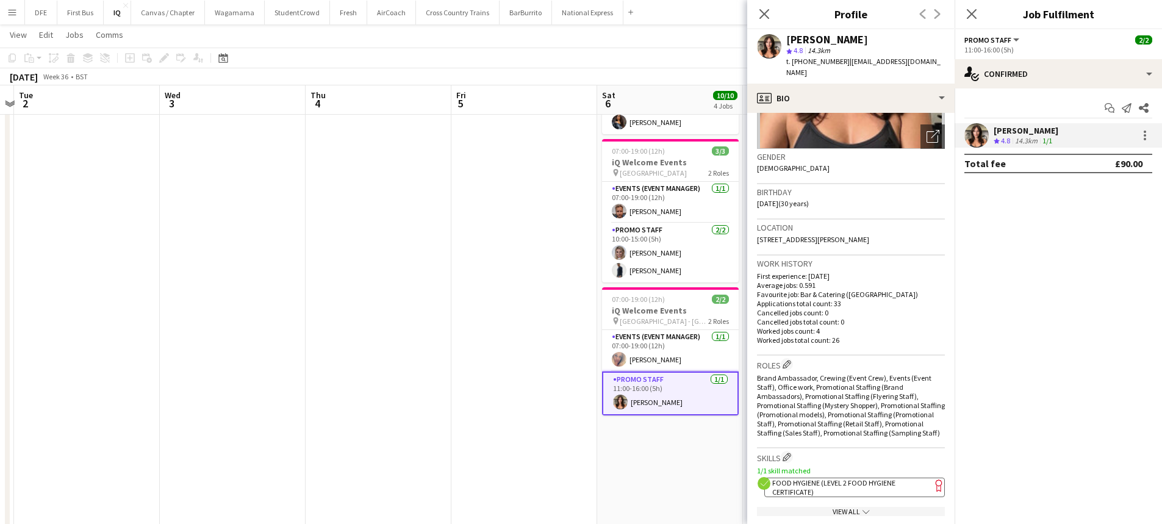
scroll to position [244, 0]
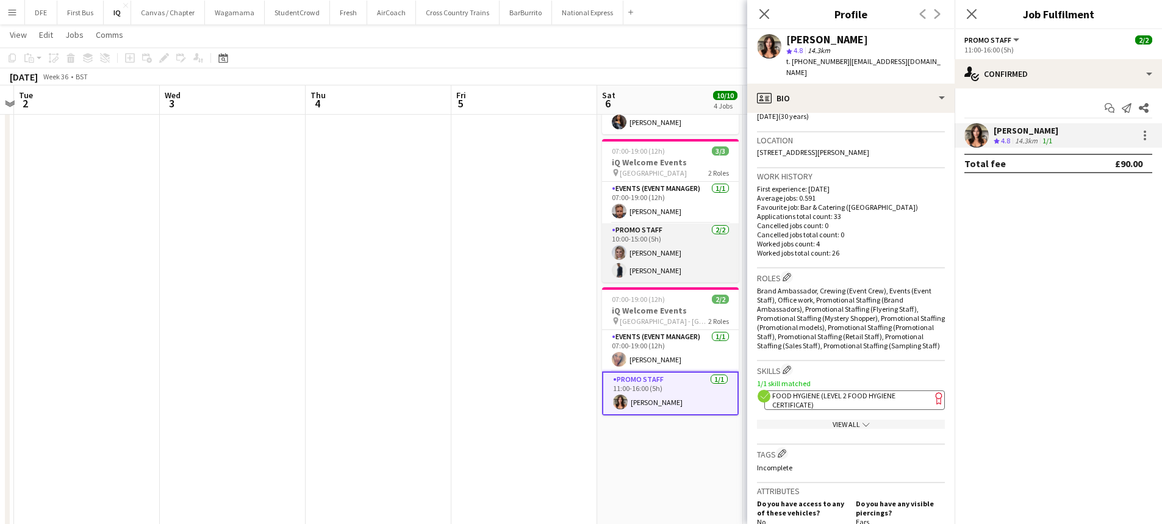
click at [660, 261] on app-card-role "Promo Staff [DATE] 10:00-15:00 (5h) [PERSON_NAME] [PERSON_NAME]" at bounding box center [670, 252] width 137 height 59
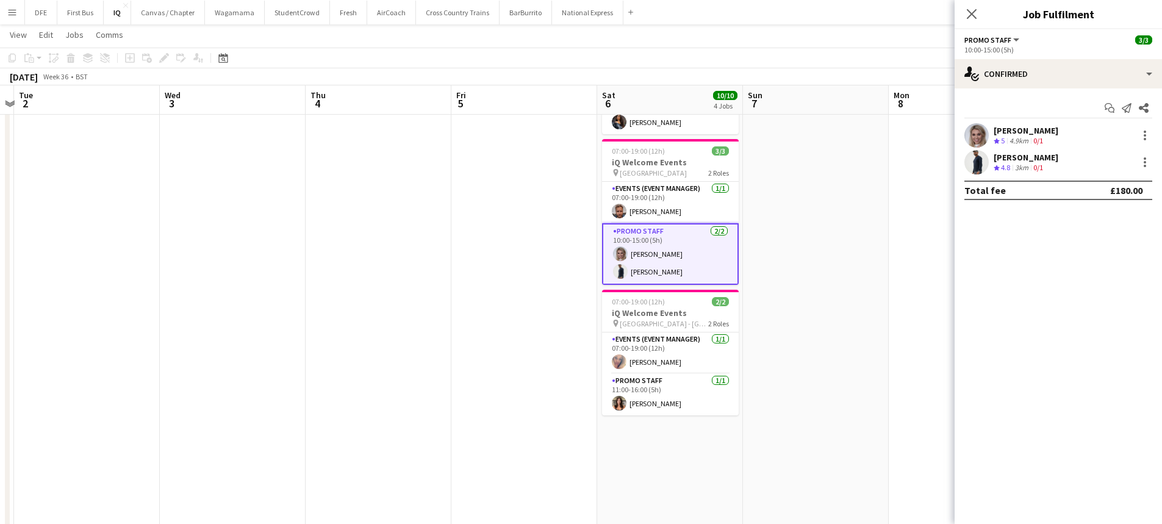
drag, startPoint x: 1067, startPoint y: 128, endPoint x: 1004, endPoint y: 135, distance: 62.7
click at [1004, 135] on div "[PERSON_NAME] Crew rating 5 4.9km 0/1" at bounding box center [1058, 135] width 207 height 24
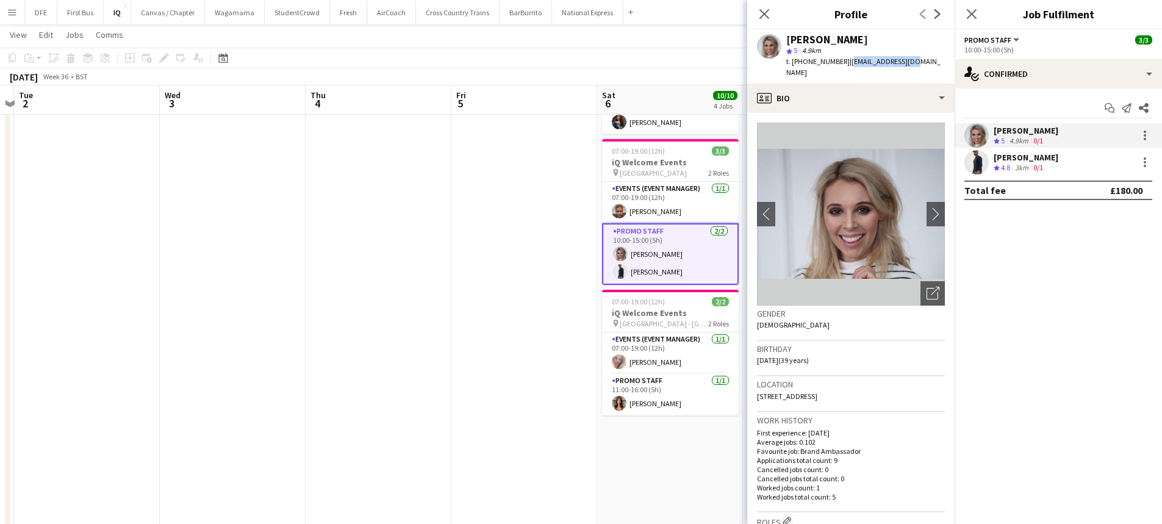
drag, startPoint x: 911, startPoint y: 63, endPoint x: 845, endPoint y: 68, distance: 66.1
click at [845, 68] on div "[PERSON_NAME] star 5 4.9km t. [PHONE_NUMBER] | [EMAIL_ADDRESS][DOMAIN_NAME]" at bounding box center [850, 56] width 207 height 54
copy span "[EMAIL_ADDRESS][DOMAIN_NAME]"
click at [1008, 160] on div "[PERSON_NAME]" at bounding box center [1026, 157] width 65 height 11
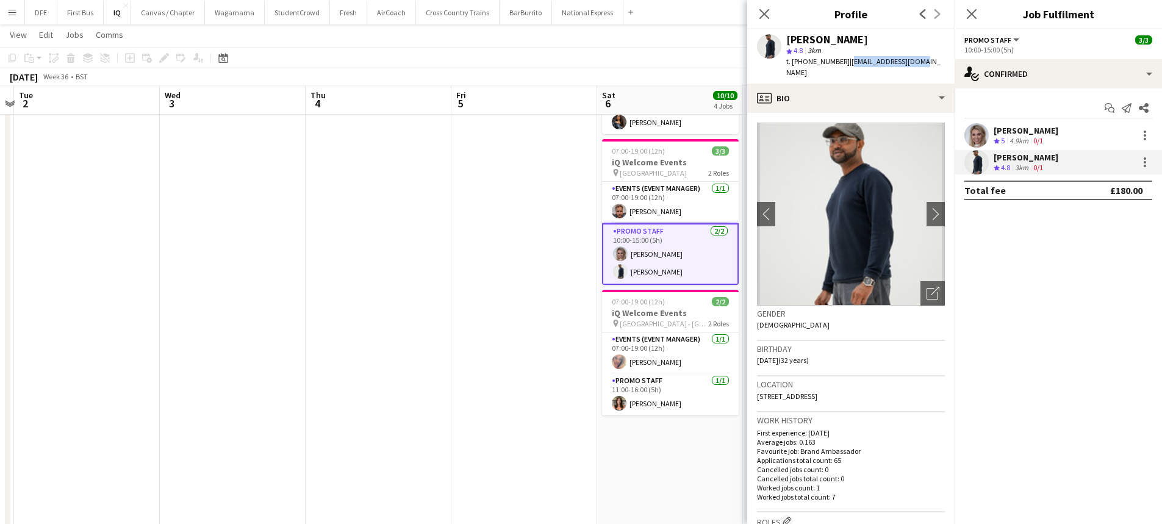
drag, startPoint x: 915, startPoint y: 62, endPoint x: 845, endPoint y: 65, distance: 70.3
click at [845, 65] on div "[PERSON_NAME] star 4.8 3km t. [PHONE_NUMBER] | [EMAIL_ADDRESS][DOMAIN_NAME]" at bounding box center [850, 56] width 207 height 54
copy span "[EMAIL_ADDRESS][DOMAIN_NAME]"
click at [413, 323] on app-calendar-viewport "Sun 31 Mon 1 Tue 2 Wed 3 Thu 4 Fri 5 Sat 6 10/10 4 Jobs Sun 7 Mon 8 Tue 9 Wed 1…" at bounding box center [581, 149] width 1162 height 813
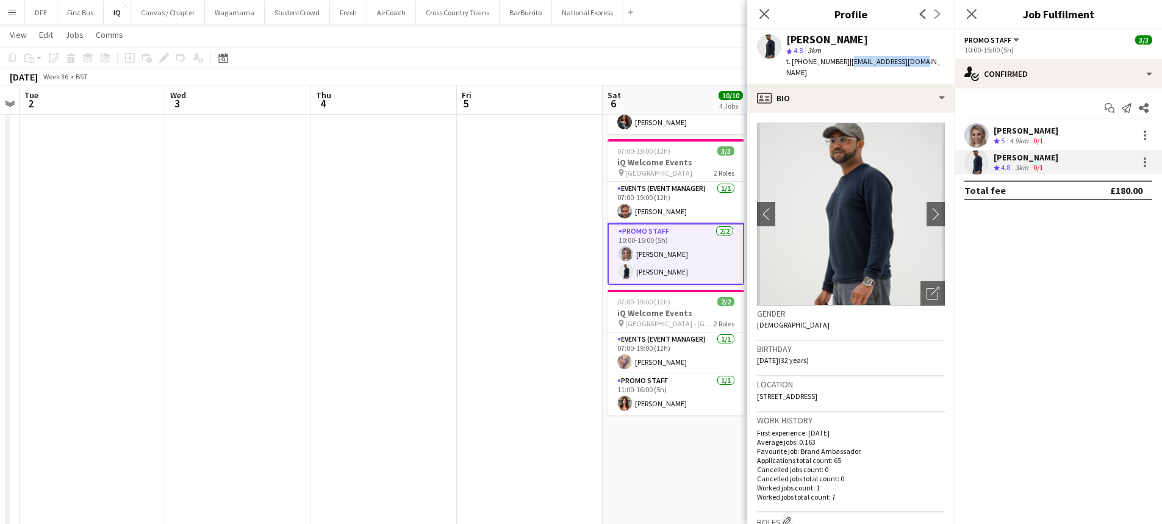
click at [413, 322] on app-date-cell at bounding box center [384, 194] width 146 height 724
